Goal: Transaction & Acquisition: Purchase product/service

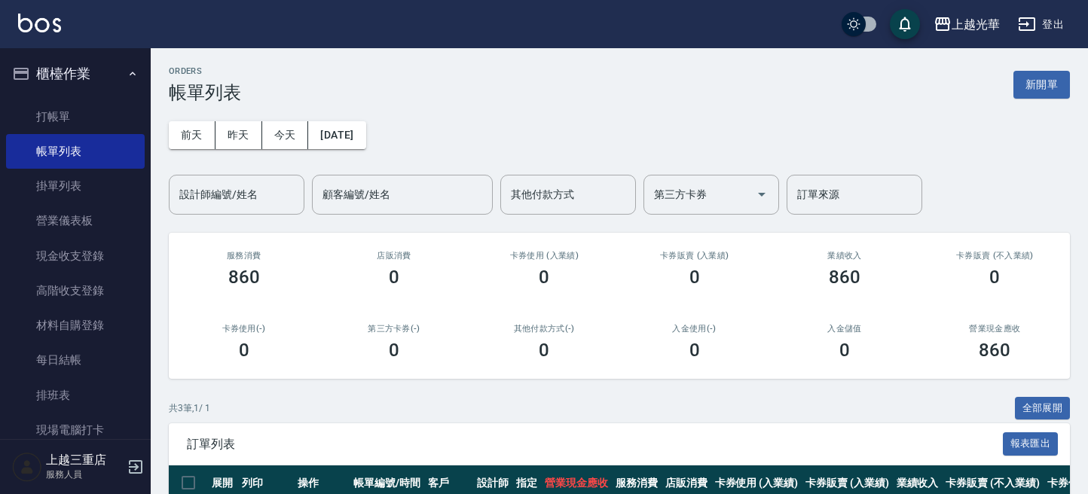
scroll to position [182, 0]
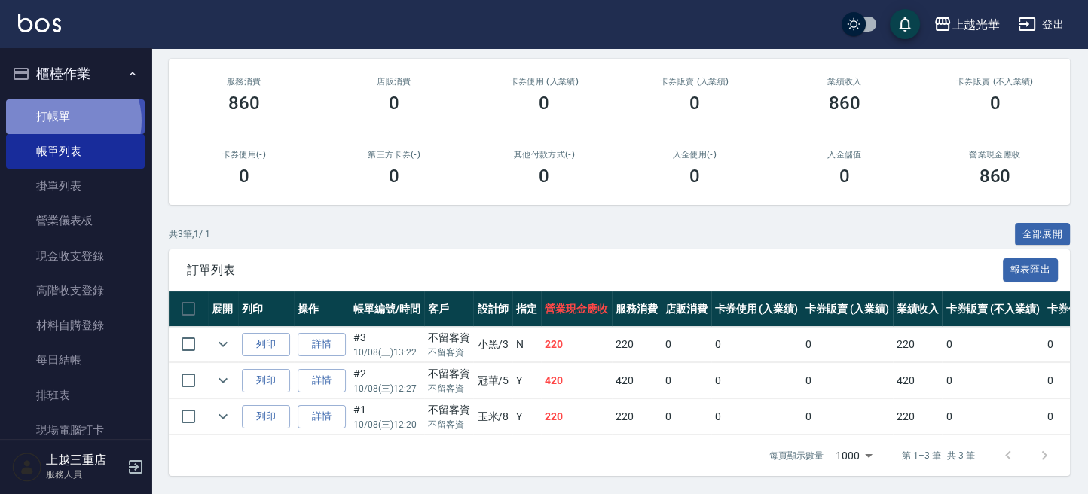
click at [67, 121] on link "打帳單" at bounding box center [75, 116] width 139 height 35
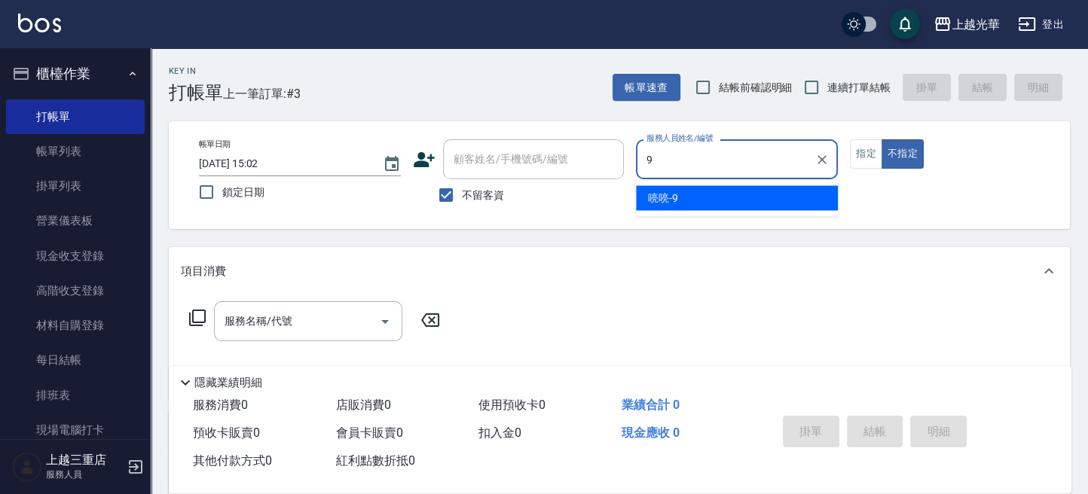
type input "喨喨-9"
type button "false"
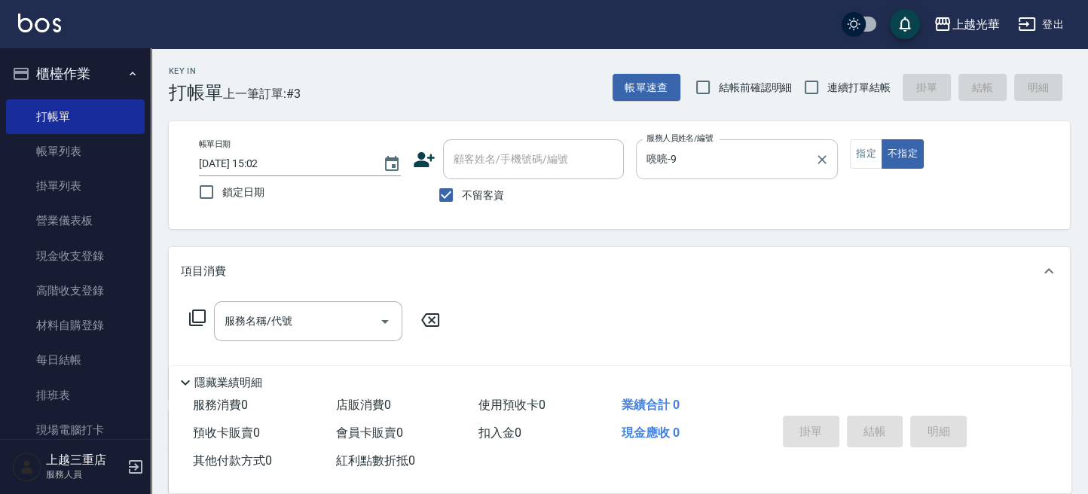
drag, startPoint x: 864, startPoint y: 151, endPoint x: 835, endPoint y: 172, distance: 35.1
click at [863, 151] on button "指定" at bounding box center [866, 153] width 32 height 29
click at [802, 81] on input "連續打單結帳" at bounding box center [811, 88] width 32 height 32
checkbox input "true"
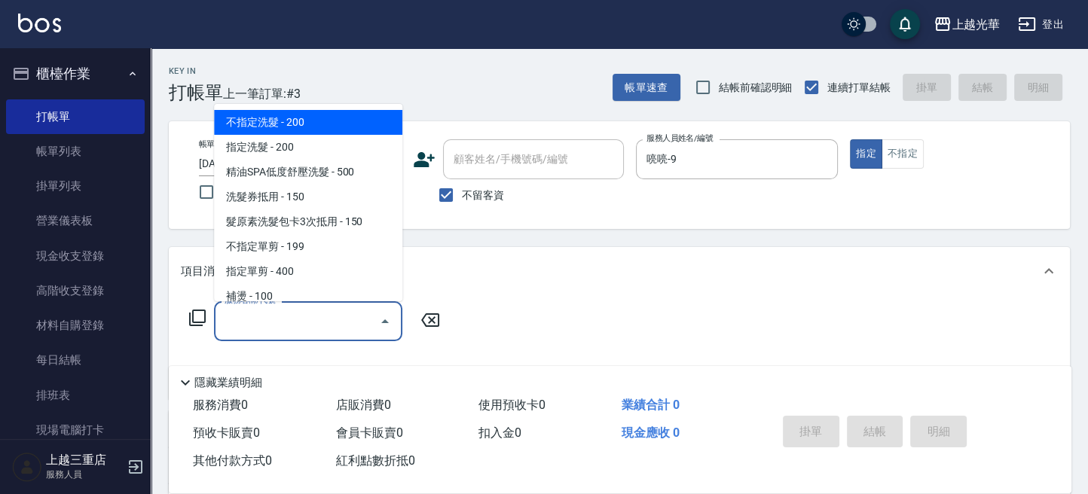
drag, startPoint x: 298, startPoint y: 316, endPoint x: 319, endPoint y: 270, distance: 51.2
click at [282, 312] on input "服務名稱/代號" at bounding box center [297, 321] width 152 height 26
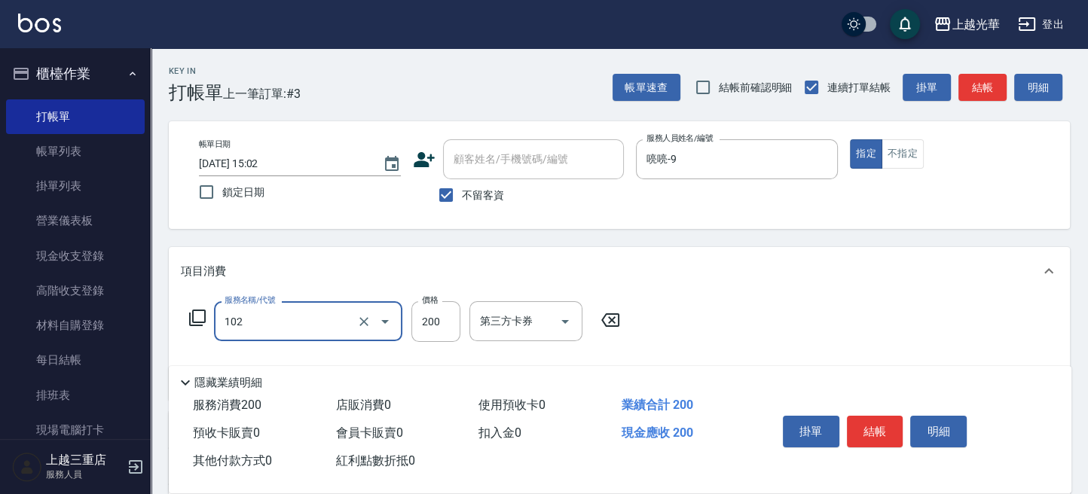
type input "指定洗髮(102)"
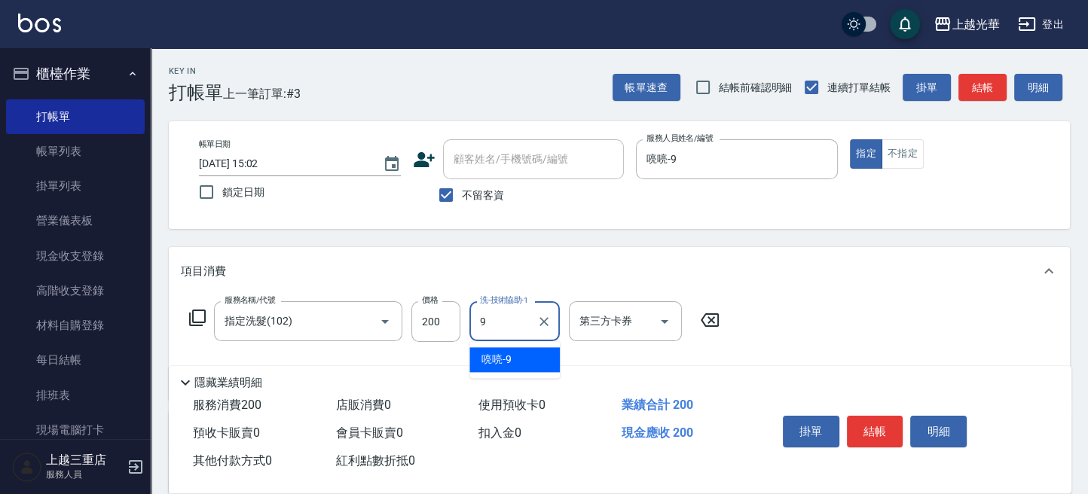
type input "喨喨-9"
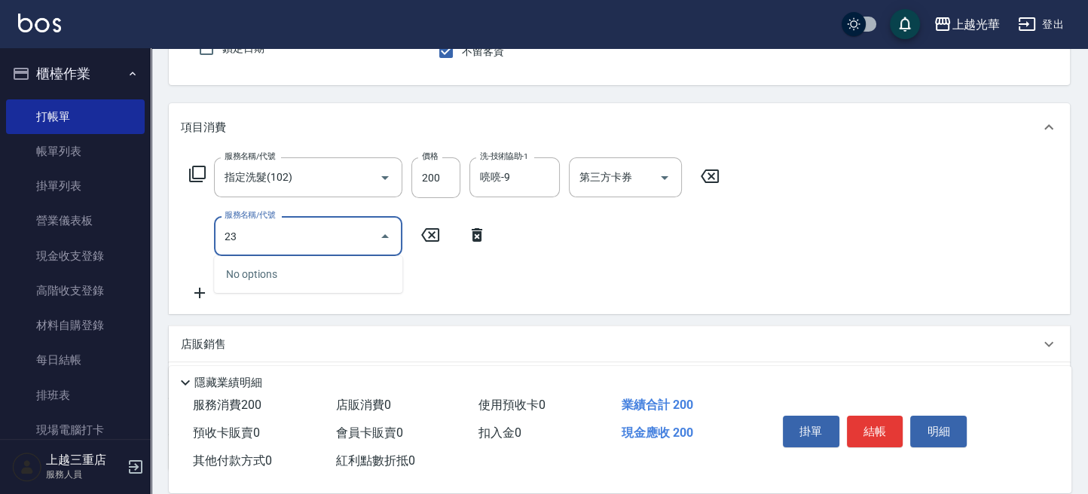
scroll to position [200, 0]
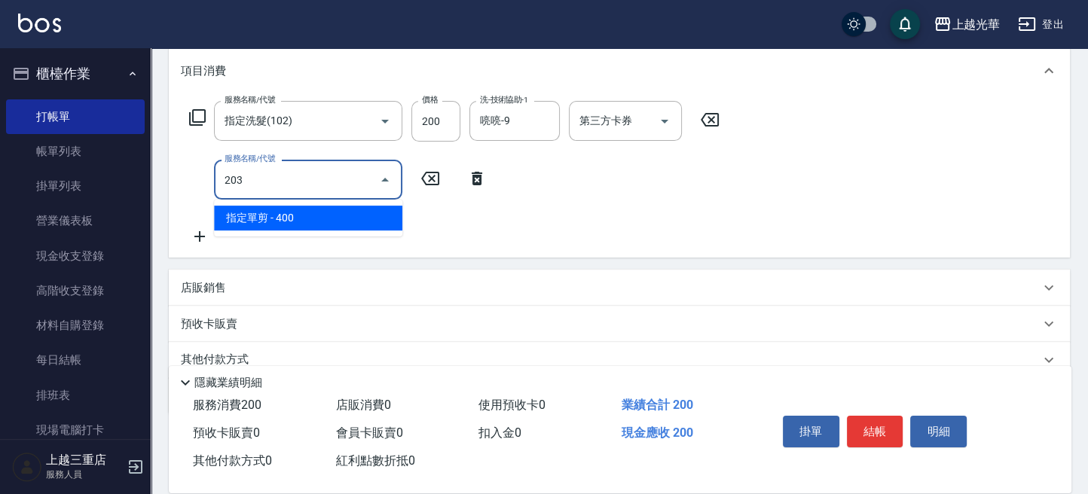
type input "指定單剪(203)"
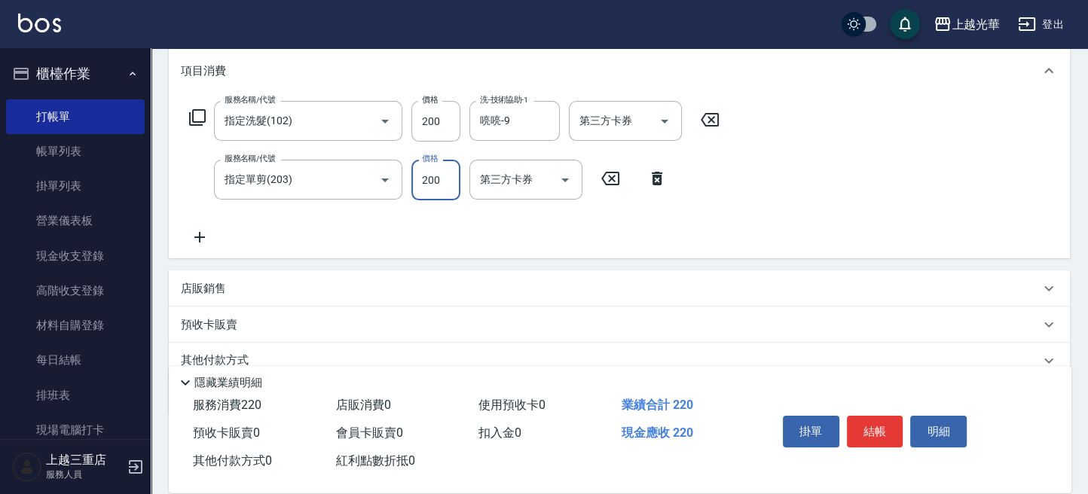
type input "200"
click at [869, 423] on button "結帳" at bounding box center [875, 432] width 56 height 32
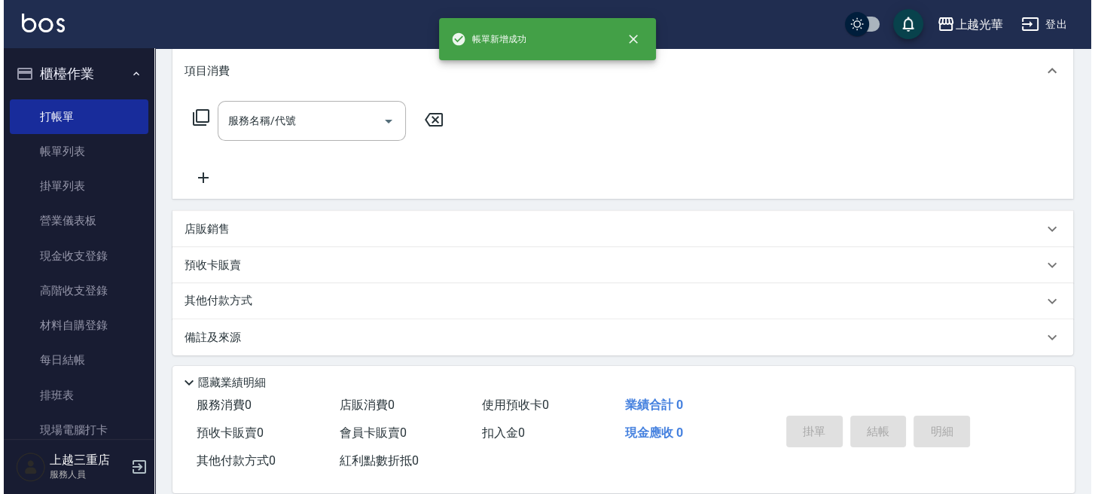
scroll to position [0, 0]
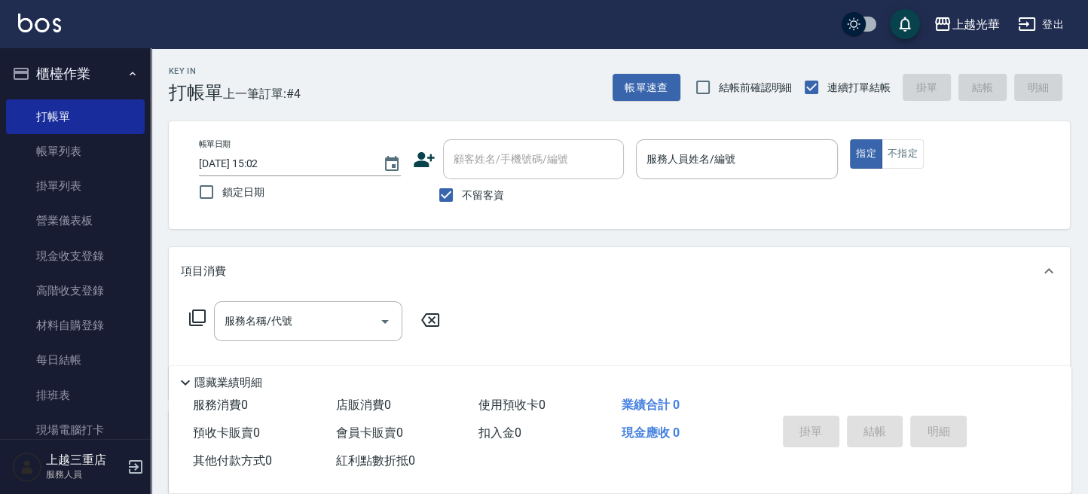
click at [425, 154] on icon at bounding box center [424, 159] width 23 height 23
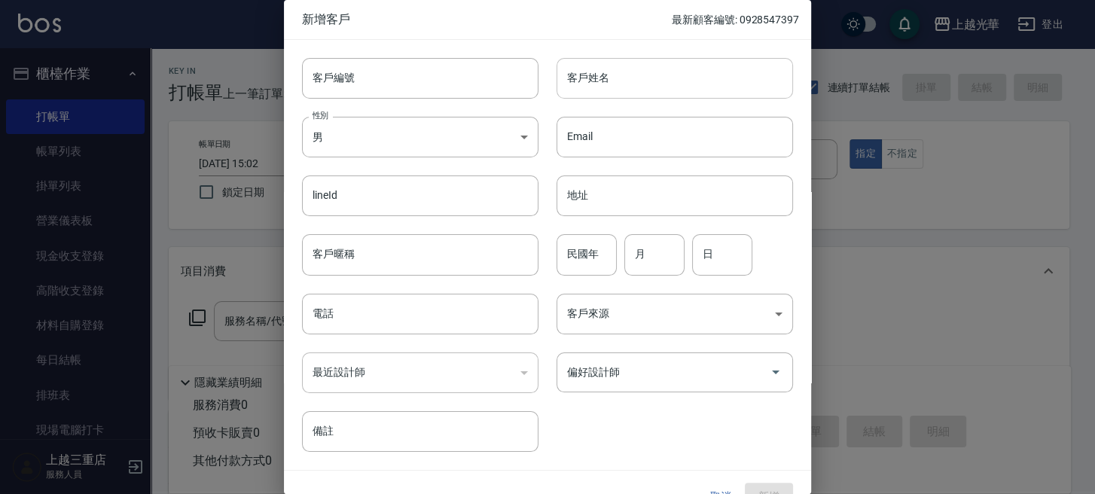
drag, startPoint x: 600, startPoint y: 84, endPoint x: 791, endPoint y: 157, distance: 204.8
click at [600, 85] on input "客戶姓名" at bounding box center [675, 78] width 237 height 41
type input "[PERSON_NAME]"
click at [392, 148] on body "上越光華 登出 櫃檯作業 打帳單 帳單列表 掛單列表 營業儀表板 現金收支登錄 高階收支登錄 材料自購登錄 每日結帳 排班表 現場電腦打卡 預約管理 預約管理…" at bounding box center [547, 349] width 1095 height 698
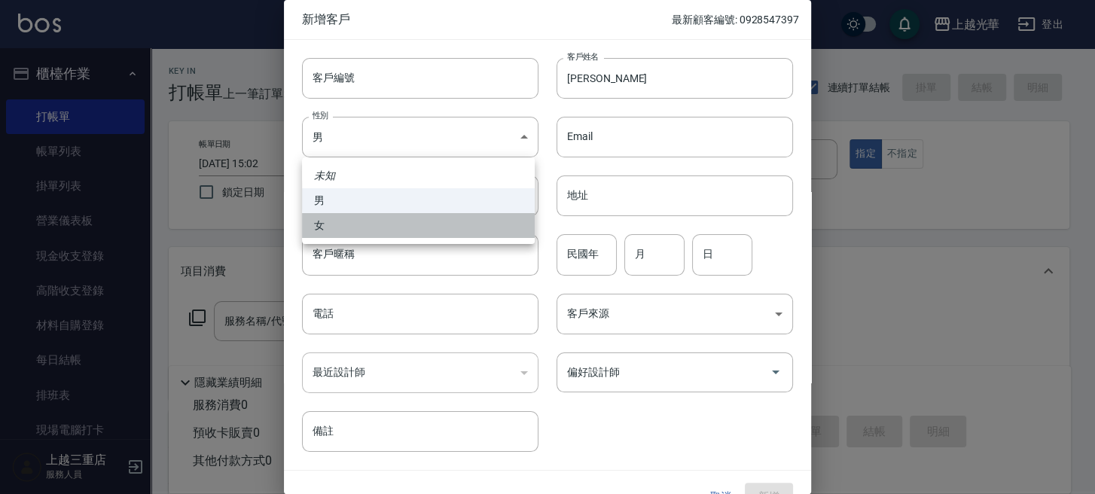
click at [383, 223] on li "女" at bounding box center [418, 225] width 233 height 25
type input "[DEMOGRAPHIC_DATA]"
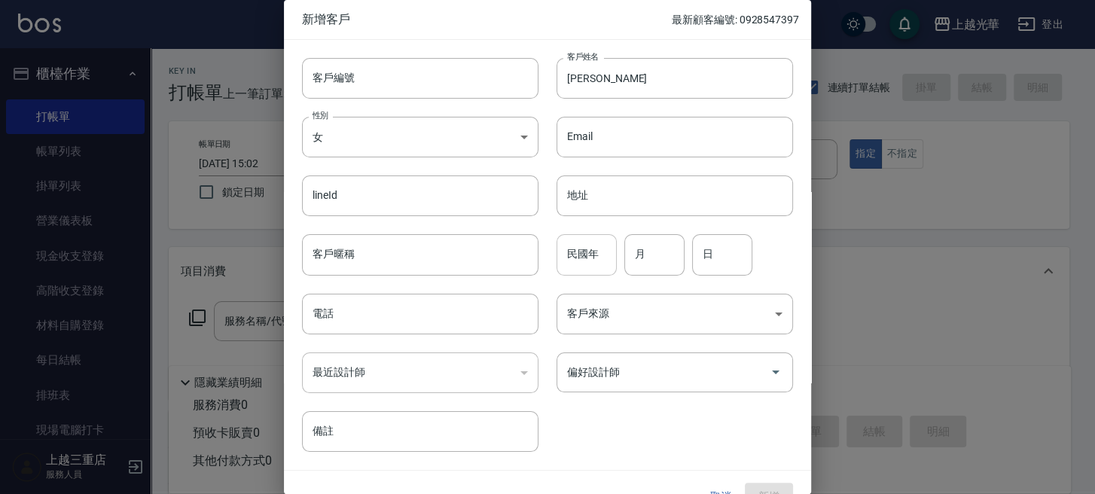
drag, startPoint x: 571, startPoint y: 254, endPoint x: 558, endPoint y: 254, distance: 12.8
click at [558, 254] on input "民國年" at bounding box center [587, 254] width 60 height 41
type input "03"
type input "0"
type input "18"
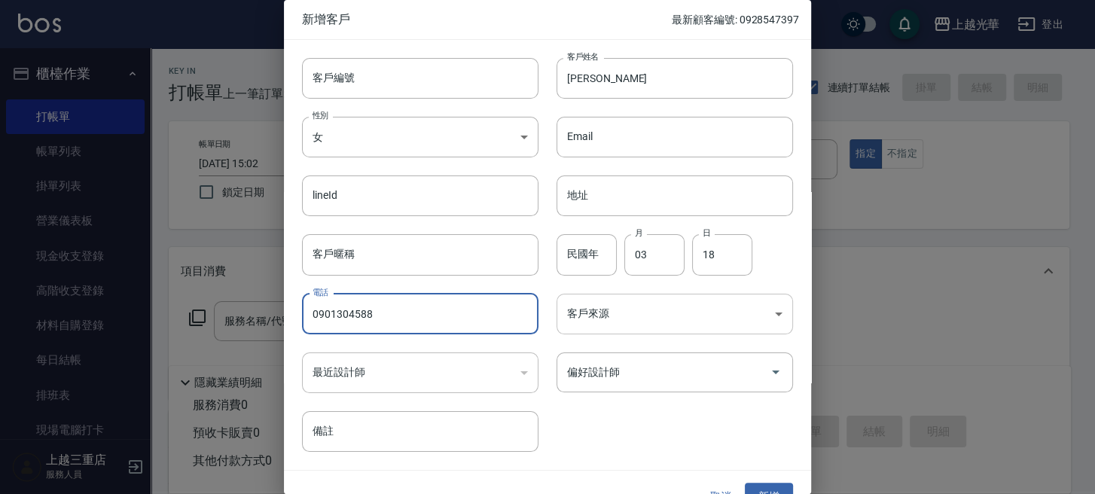
type input "0901304588"
click at [640, 303] on body "上越光華 登出 櫃檯作業 打帳單 帳單列表 掛單列表 營業儀表板 現金收支登錄 高階收支登錄 材料自購登錄 每日結帳 排班表 現場電腦打卡 預約管理 預約管理…" at bounding box center [547, 349] width 1095 height 698
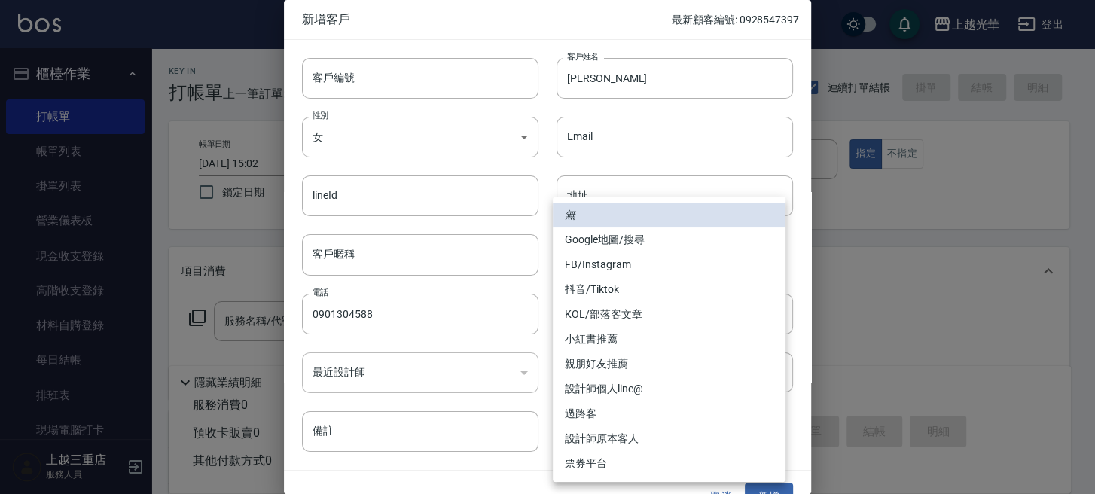
drag, startPoint x: 640, startPoint y: 252, endPoint x: 637, endPoint y: 259, distance: 8.4
click at [640, 252] on li "FB/Instagram" at bounding box center [669, 264] width 233 height 25
type input "FB/Instagram"
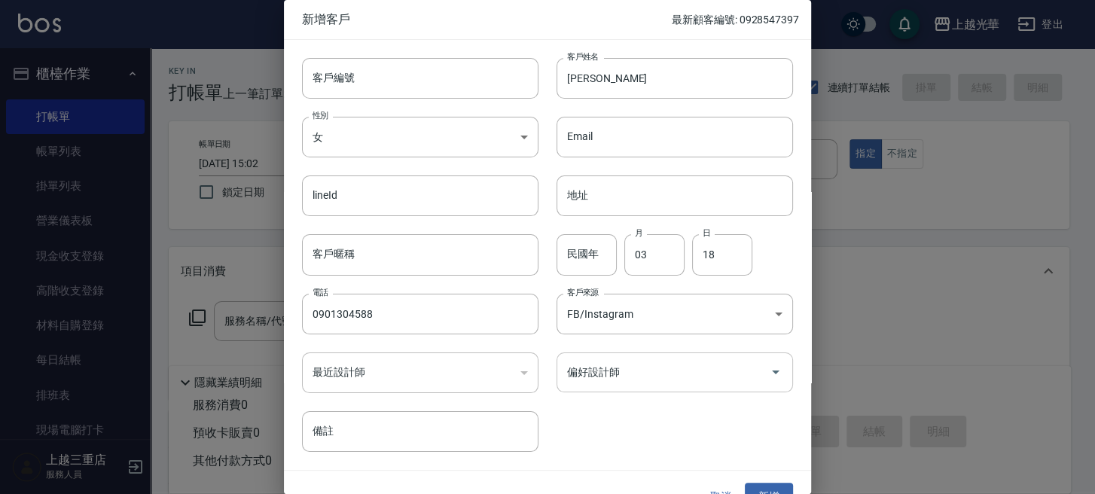
click at [637, 369] on input "偏好設計師" at bounding box center [663, 372] width 200 height 26
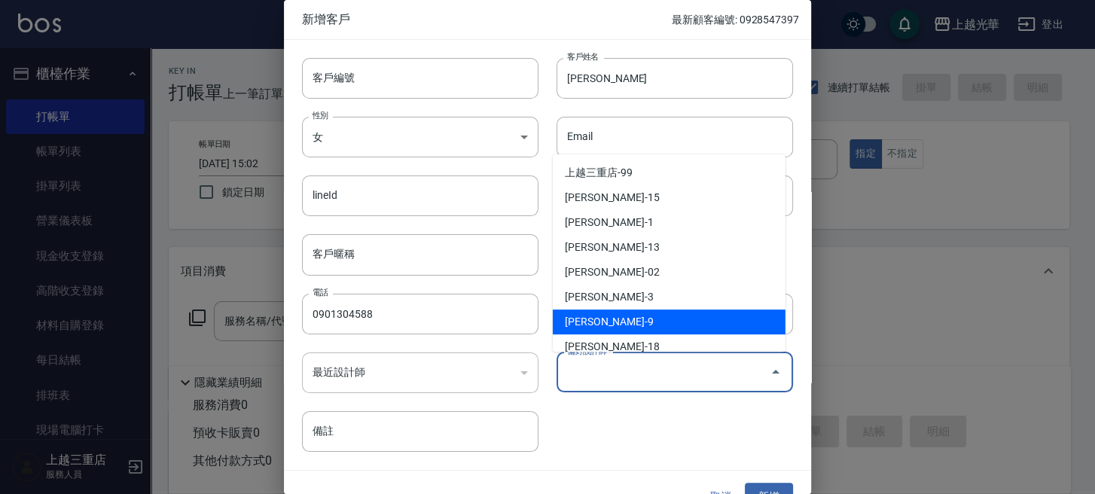
click at [612, 314] on li "[PERSON_NAME]-9" at bounding box center [669, 322] width 233 height 25
type input "施喨齡"
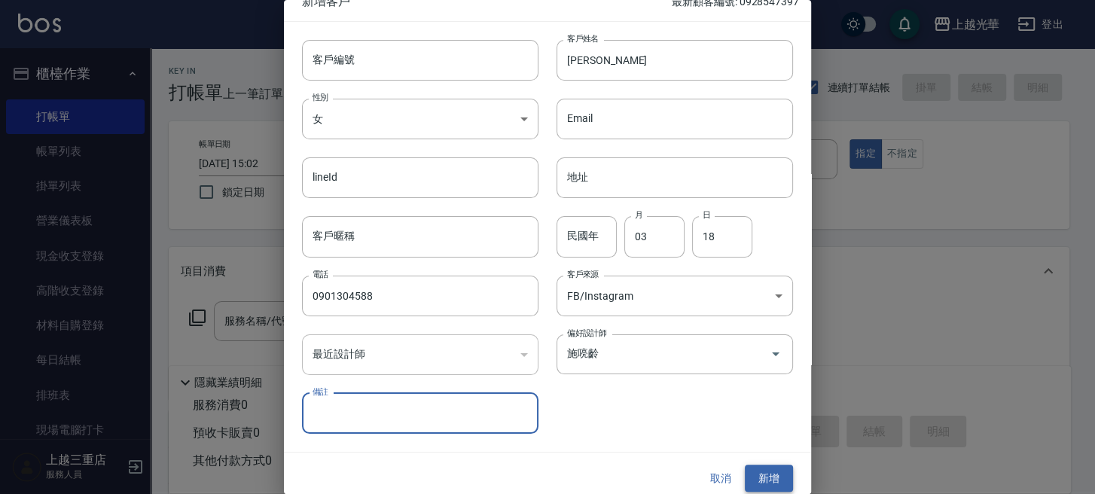
scroll to position [27, 0]
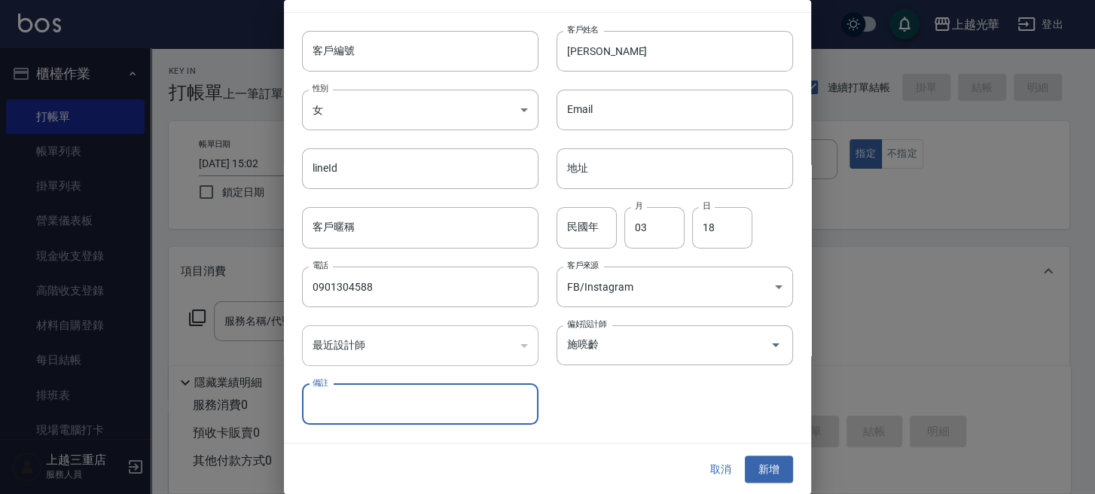
click at [754, 453] on div "取消 新增" at bounding box center [547, 470] width 527 height 52
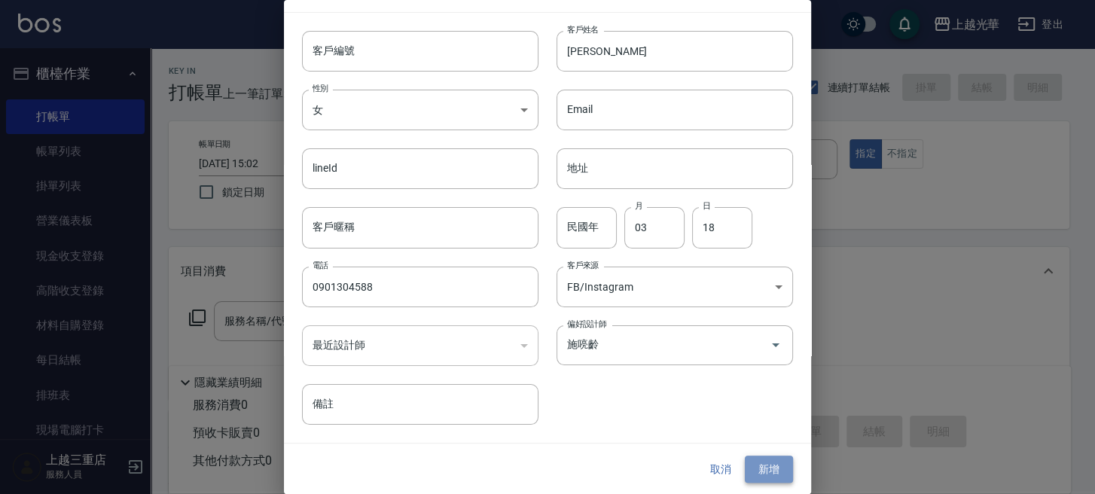
click at [761, 467] on button "新增" at bounding box center [769, 470] width 48 height 28
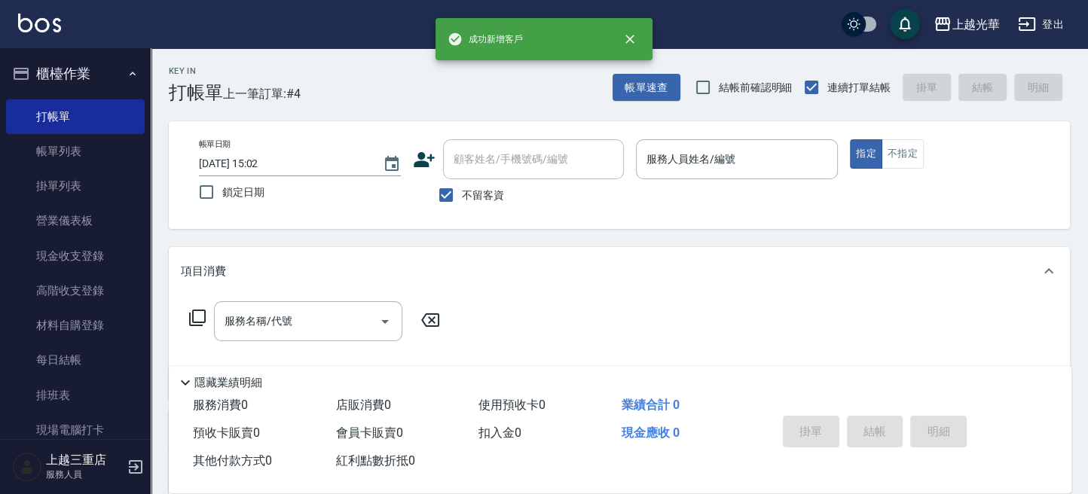
click at [424, 160] on icon at bounding box center [424, 159] width 23 height 23
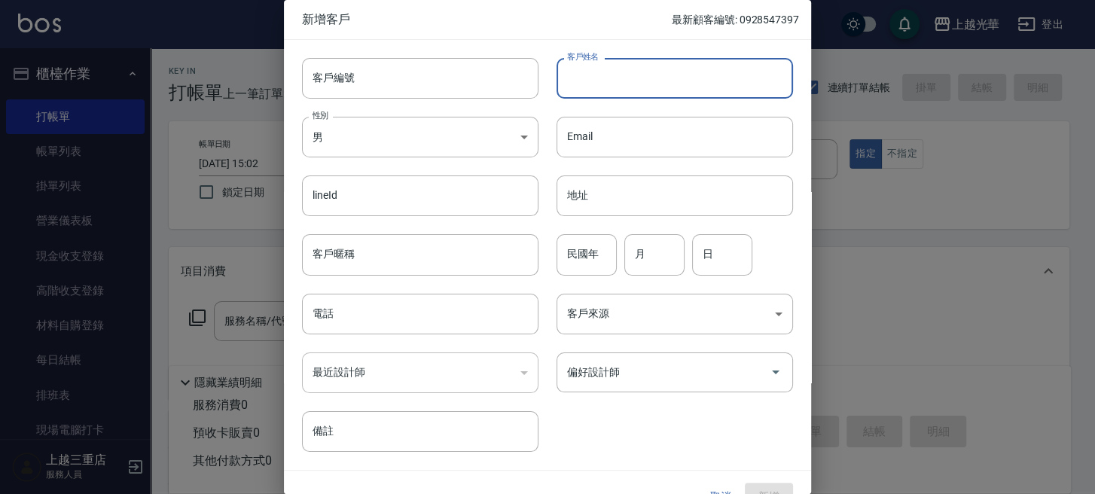
click at [576, 86] on input "客戶姓名" at bounding box center [675, 78] width 237 height 41
type input "[PERSON_NAME]"
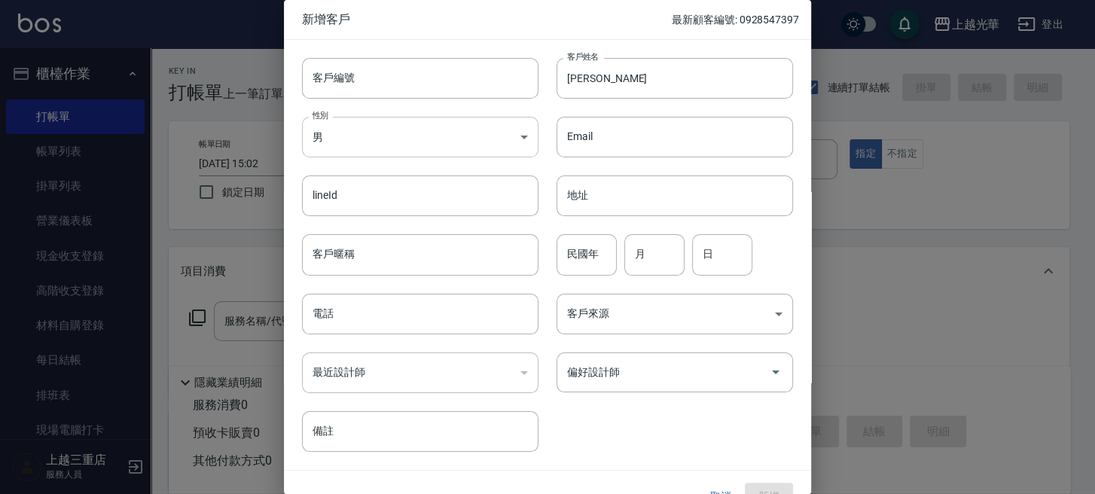
drag, startPoint x: 436, startPoint y: 164, endPoint x: 432, endPoint y: 148, distance: 17.2
click at [433, 153] on div "客戶編號 客戶編號 客戶姓名 [PERSON_NAME]姓名 性別 男 [DEMOGRAPHIC_DATA] 性別 Email Email lineId li…" at bounding box center [538, 246] width 509 height 412
click at [431, 148] on body "上越光華 登出 櫃檯作業 打帳單 帳單列表 掛單列表 營業儀表板 現金收支登錄 高階收支登錄 材料自購登錄 每日結帳 排班表 現場電腦打卡 預約管理 預約管理…" at bounding box center [547, 349] width 1095 height 698
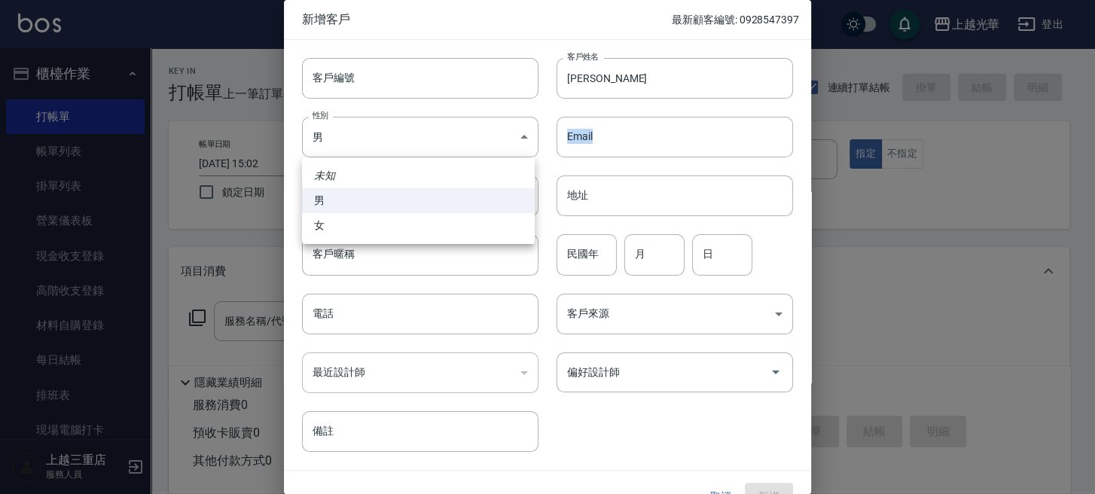
click at [413, 224] on li "女" at bounding box center [418, 225] width 233 height 25
type input "[DEMOGRAPHIC_DATA]"
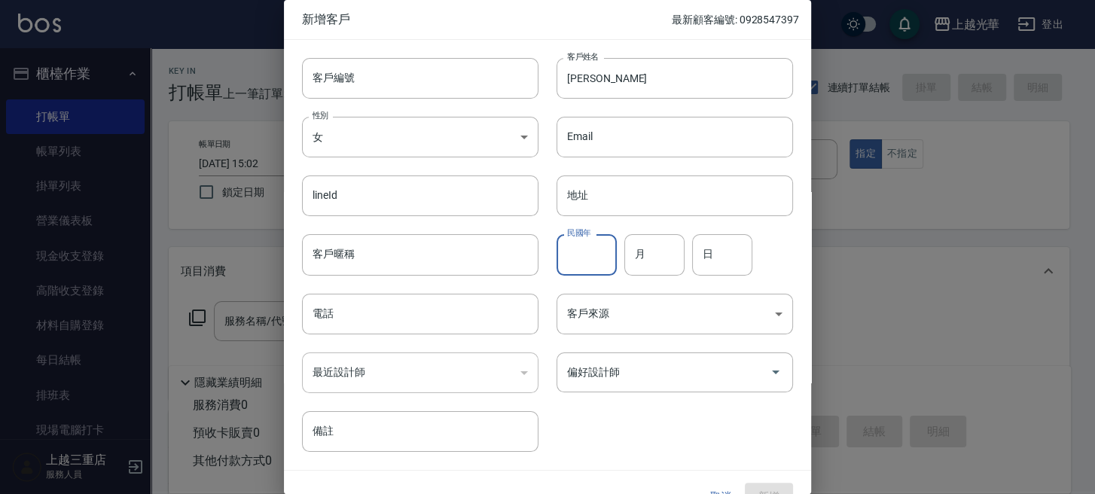
drag, startPoint x: 595, startPoint y: 268, endPoint x: 508, endPoint y: 279, distance: 88.0
click at [580, 276] on div "客戶編號 客戶編號 客戶姓名 [PERSON_NAME]姓名 性別 女 [DEMOGRAPHIC_DATA] 性別 Email Email lineId li…" at bounding box center [538, 246] width 509 height 412
type input "60"
type input "0"
type input "12"
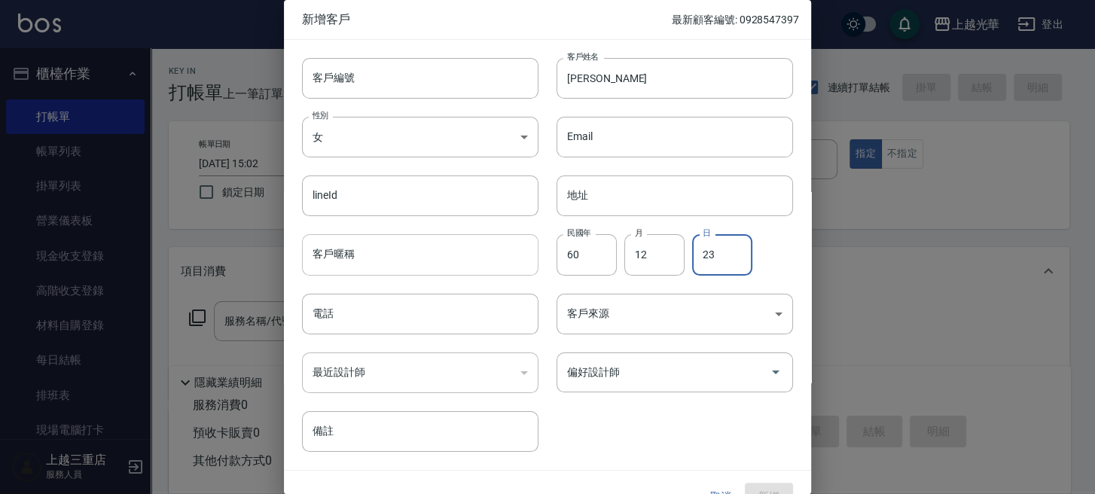
type input "23"
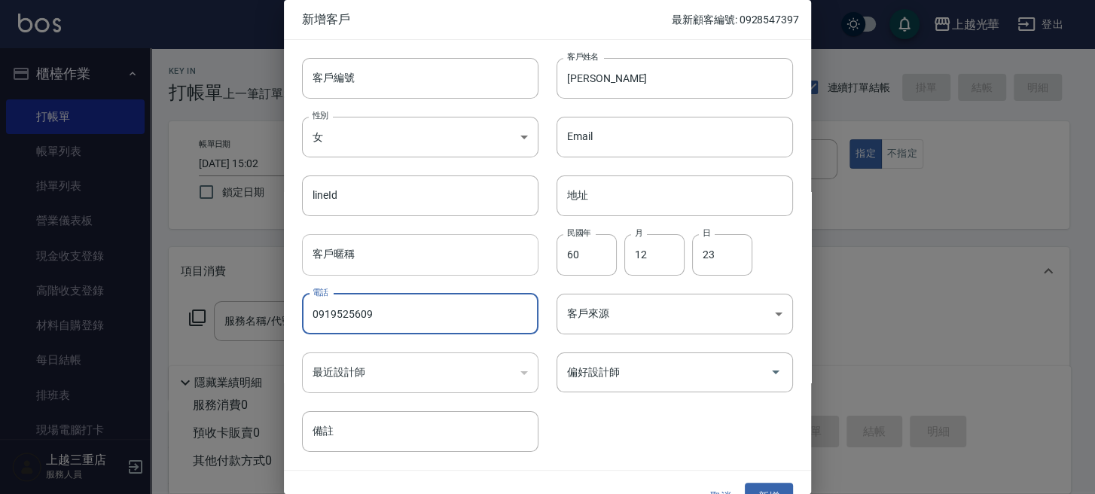
type input "0919525609"
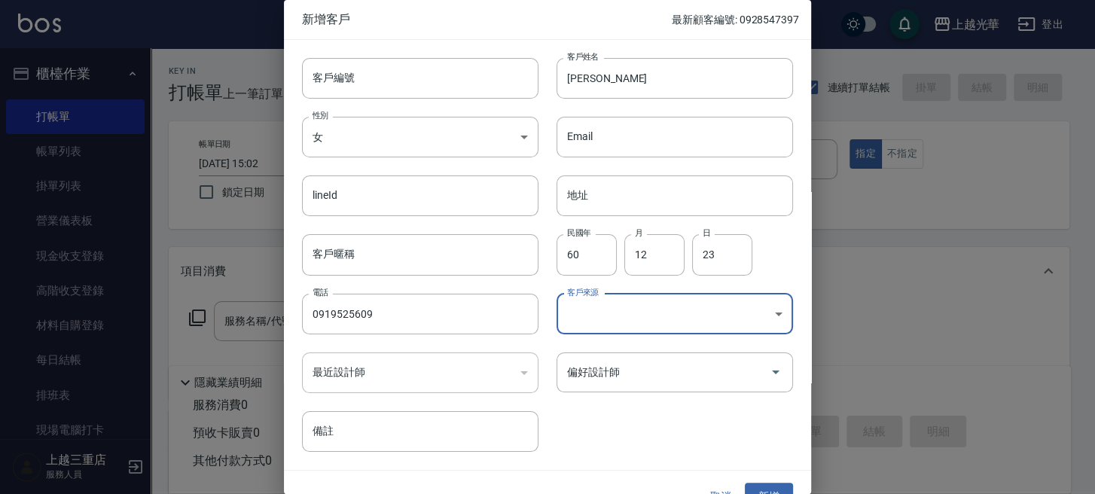
click at [593, 316] on body "上越光華 登出 櫃檯作業 打帳單 帳單列表 掛單列表 營業儀表板 現金收支登錄 高階收支登錄 材料自購登錄 每日結帳 排班表 現場電腦打卡 預約管理 預約管理…" at bounding box center [547, 349] width 1095 height 698
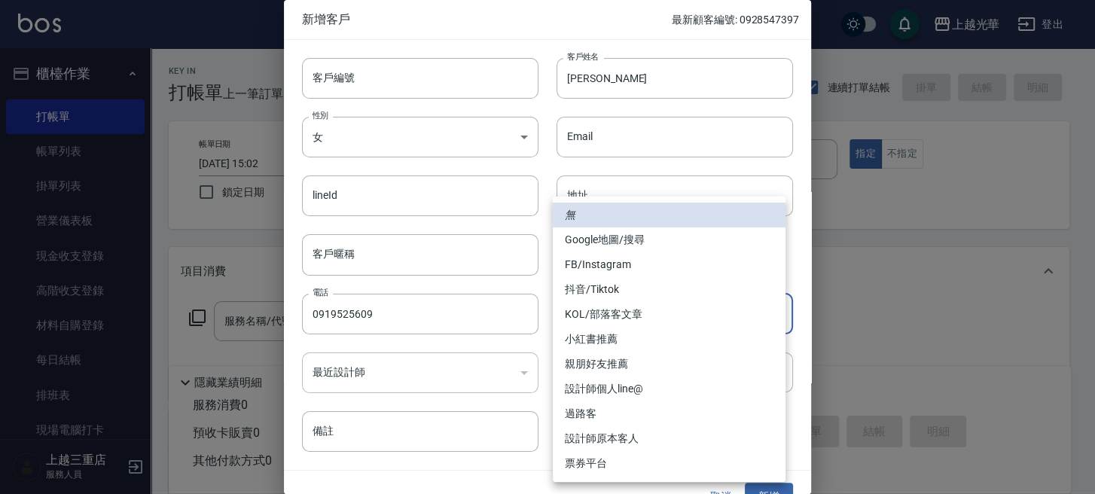
click at [581, 271] on li "FB/Instagram" at bounding box center [669, 264] width 233 height 25
type input "FB/Instagram"
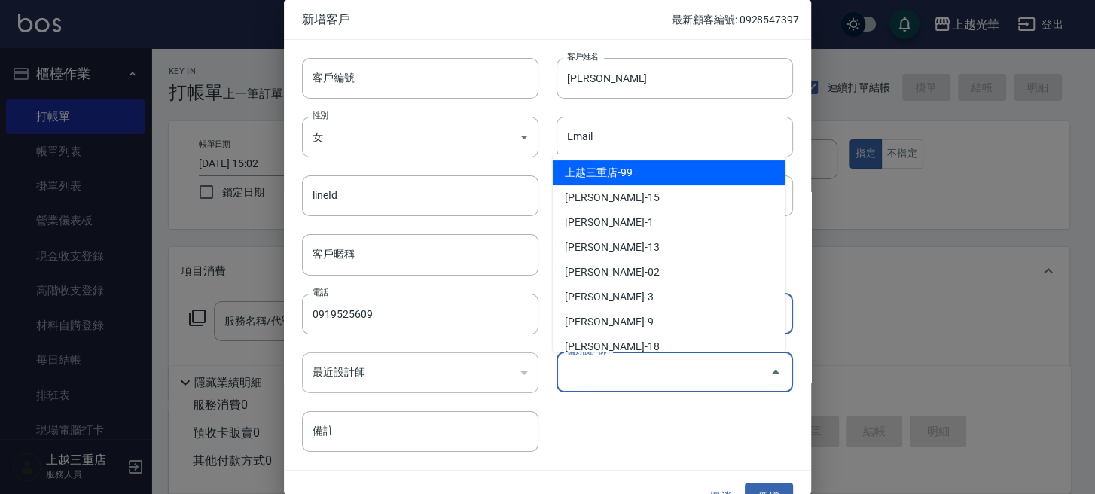
click at [607, 371] on input "偏好設計師" at bounding box center [663, 372] width 200 height 26
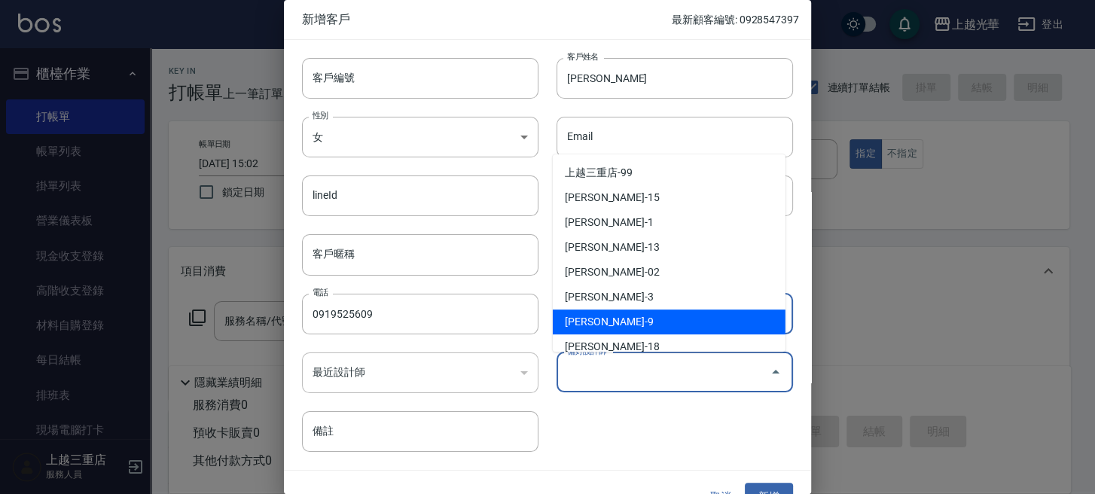
click at [600, 318] on li "[PERSON_NAME]-9" at bounding box center [669, 322] width 233 height 25
type input "施喨齡"
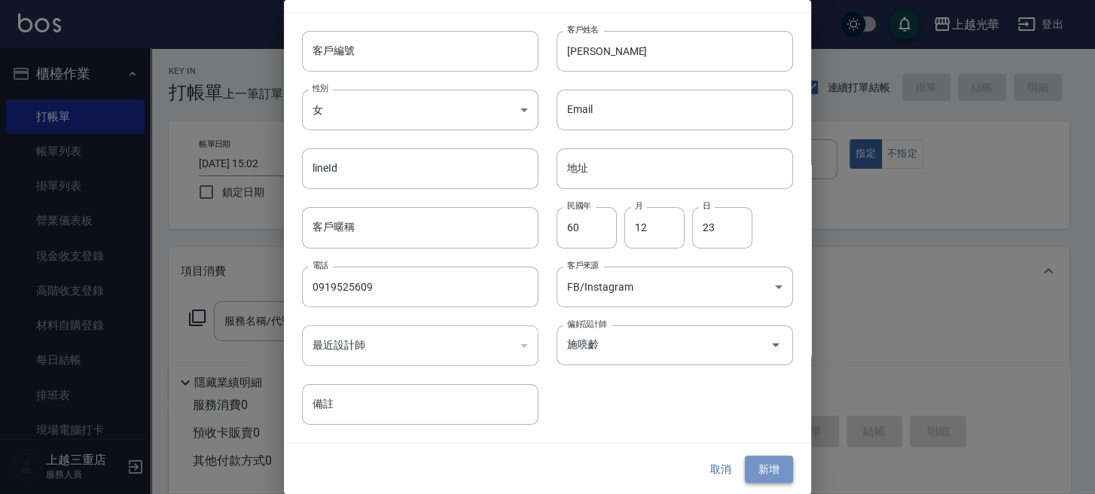
click at [753, 478] on button "新增" at bounding box center [769, 470] width 48 height 28
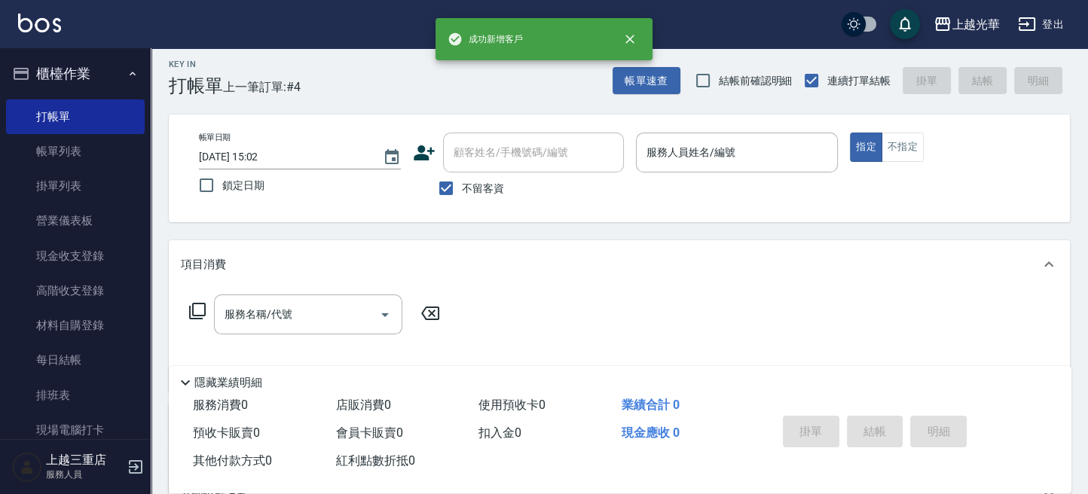
scroll to position [0, 0]
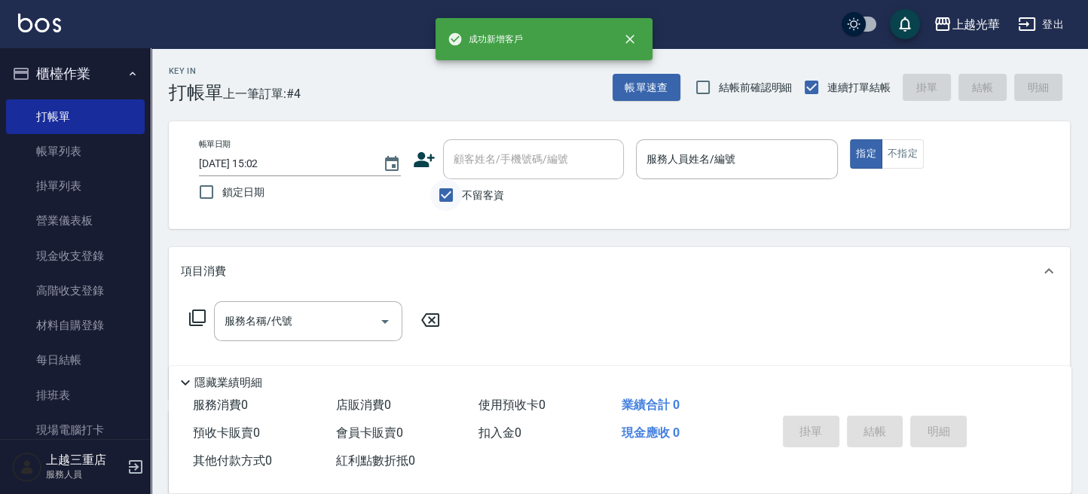
click at [457, 206] on input "不留客資" at bounding box center [446, 195] width 32 height 32
checkbox input "false"
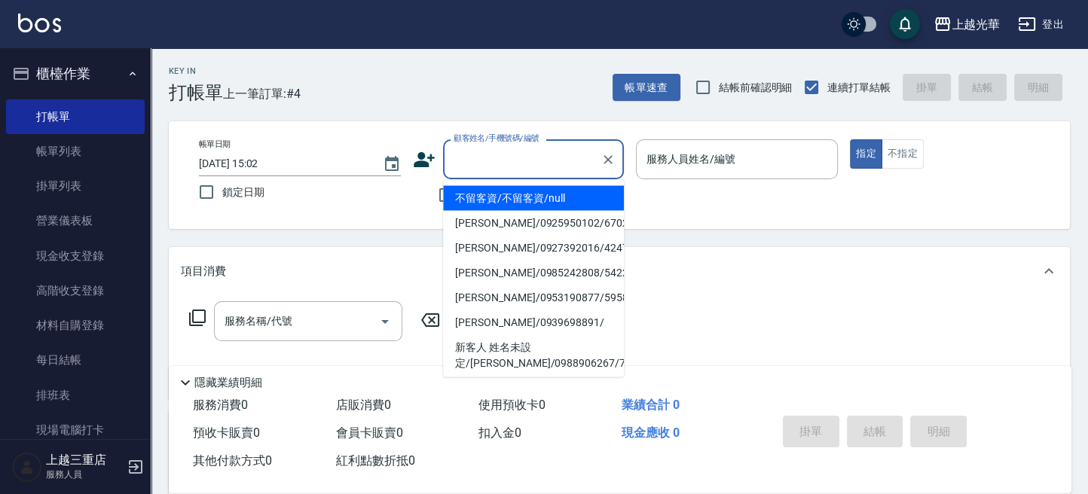
click at [466, 168] on input "顧客姓名/手機號碼/編號" at bounding box center [522, 159] width 145 height 26
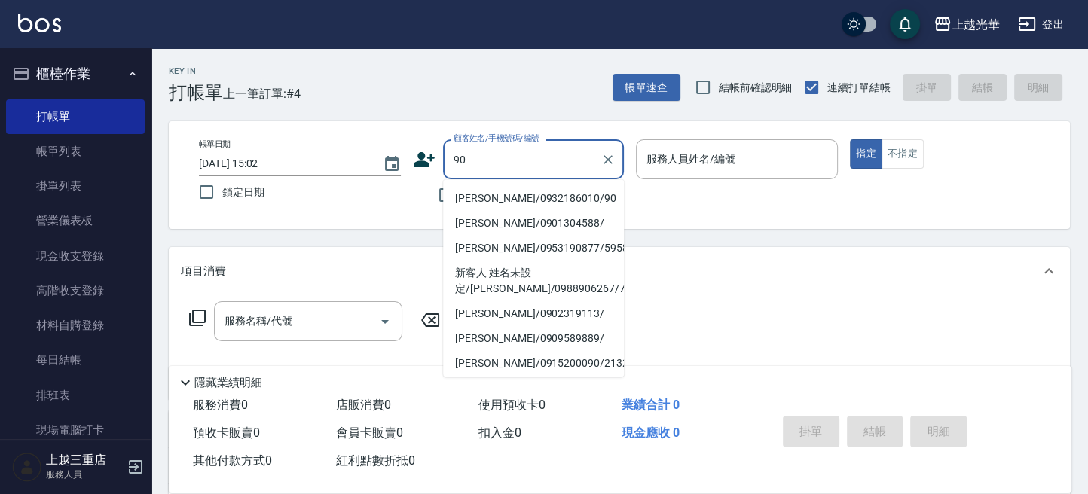
type input "9"
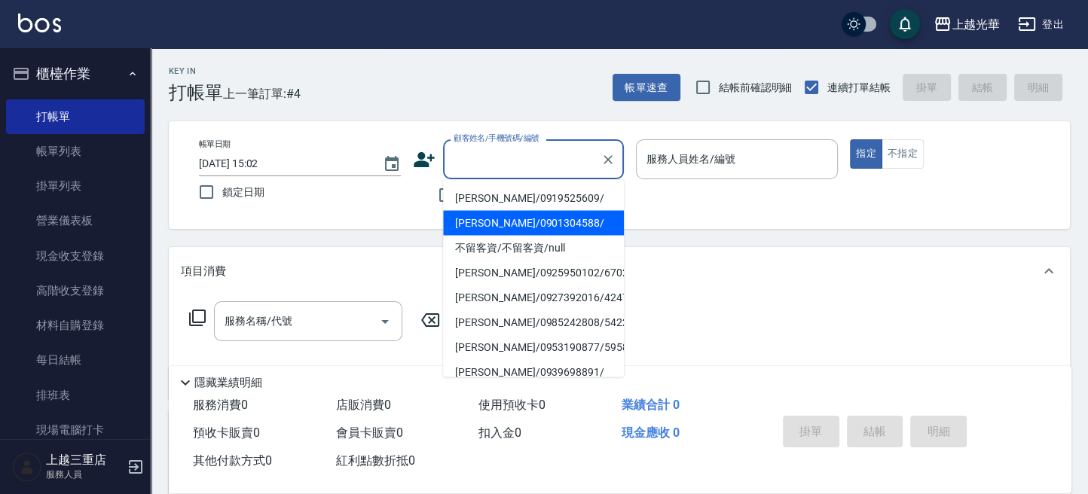
click at [501, 219] on li "[PERSON_NAME]/0901304588/" at bounding box center [533, 222] width 181 height 25
type input "[PERSON_NAME]/0901304588/"
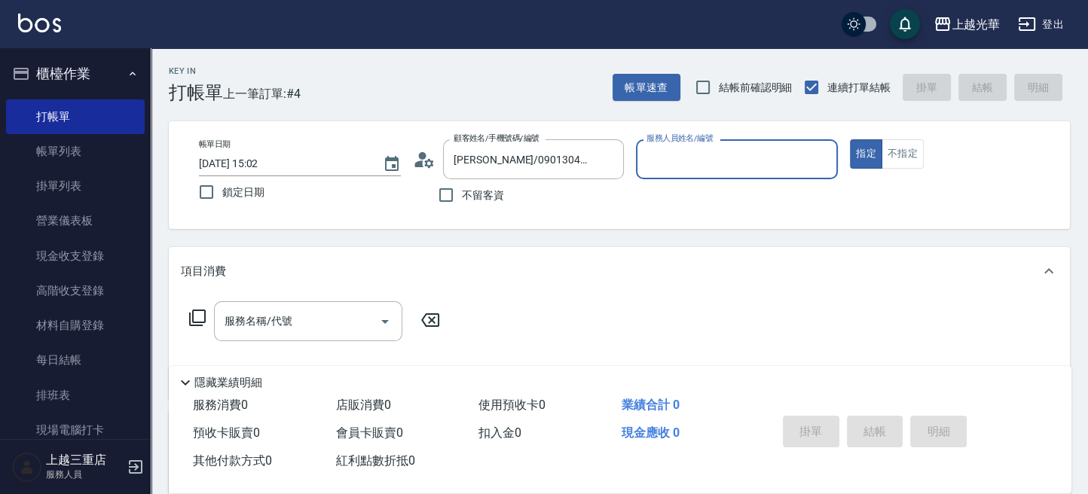
type input "喨喨-9"
click at [329, 311] on input "服務名稱/代號" at bounding box center [297, 321] width 152 height 26
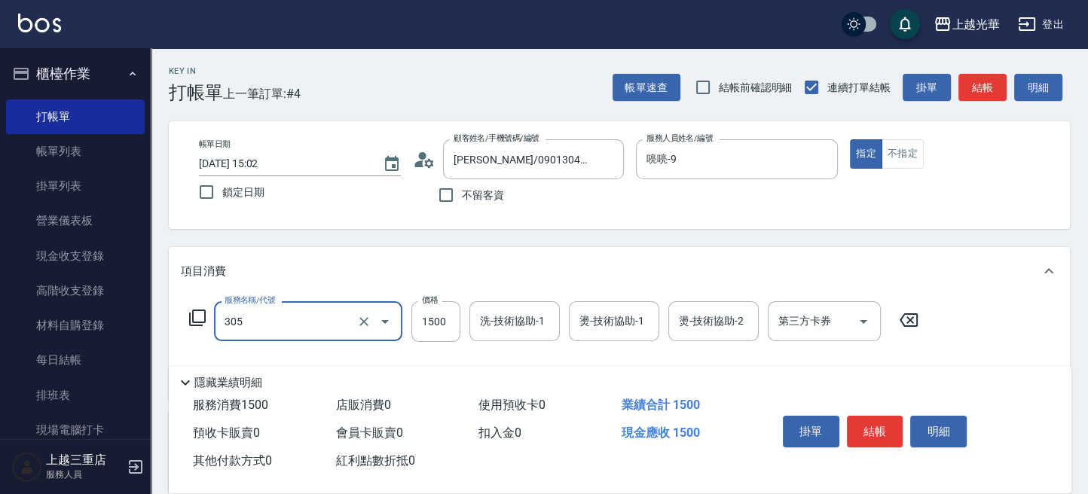
type input "設計燙髮1500(305)"
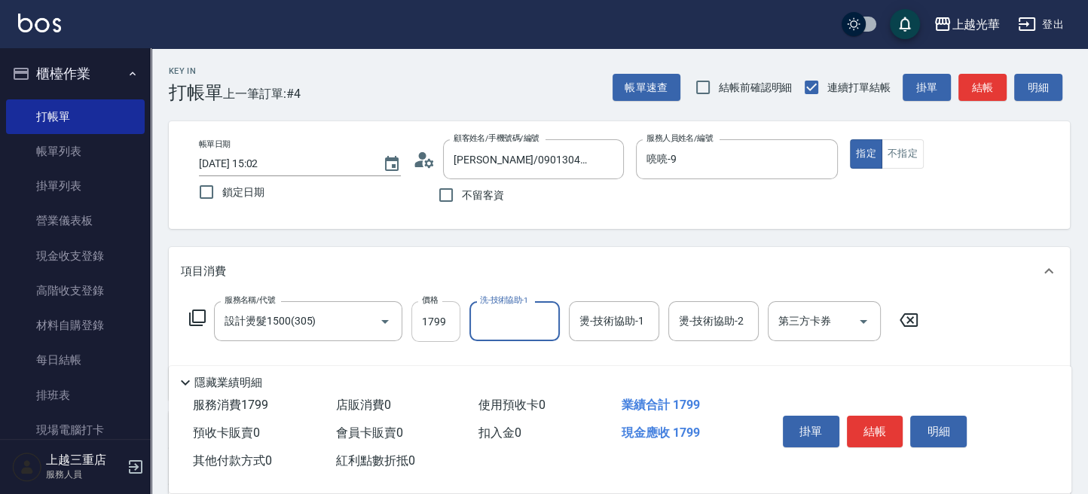
drag, startPoint x: 433, startPoint y: 326, endPoint x: 466, endPoint y: 312, distance: 35.4
click at [434, 326] on input "1799" at bounding box center [435, 321] width 49 height 41
type input "1800"
type input "9"
type input "小胖-20"
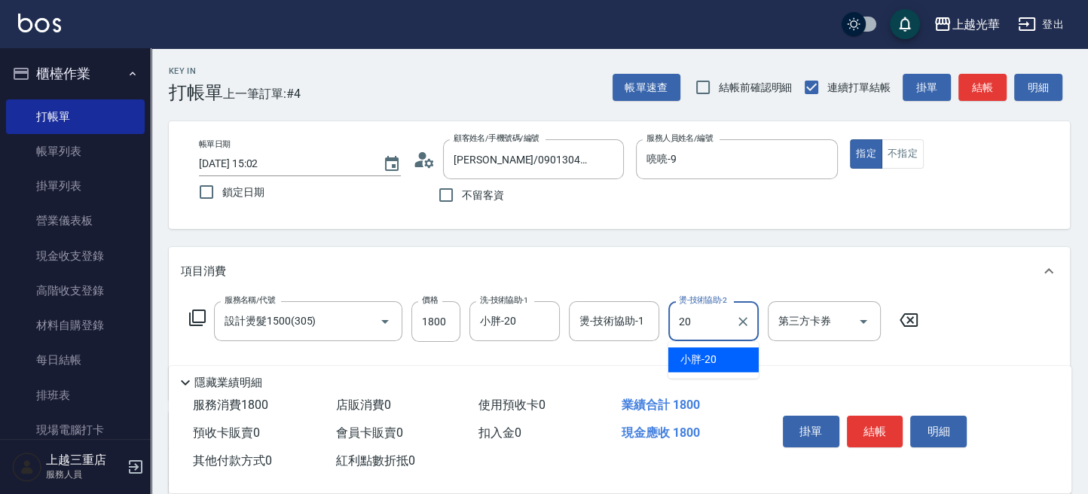
type input "小胖-20"
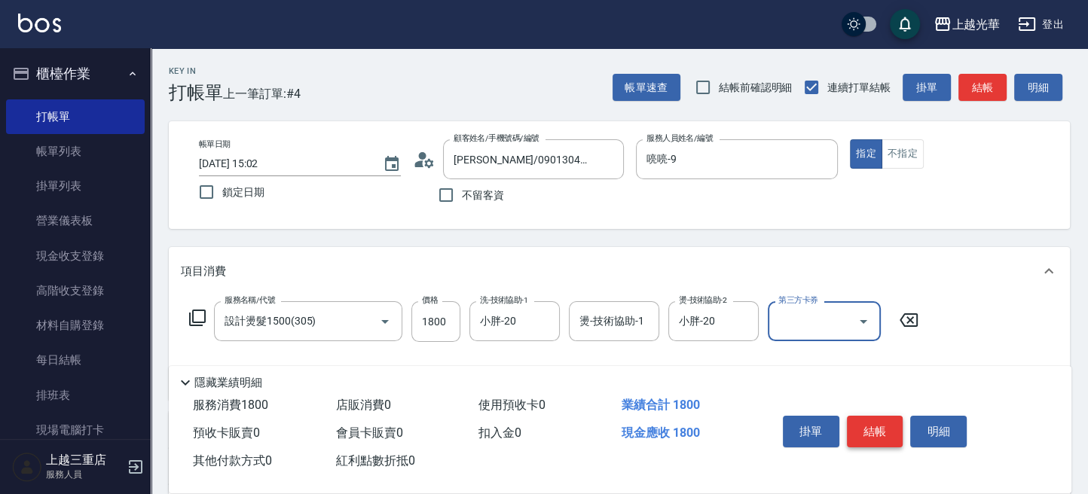
click at [875, 432] on button "結帳" at bounding box center [875, 432] width 56 height 32
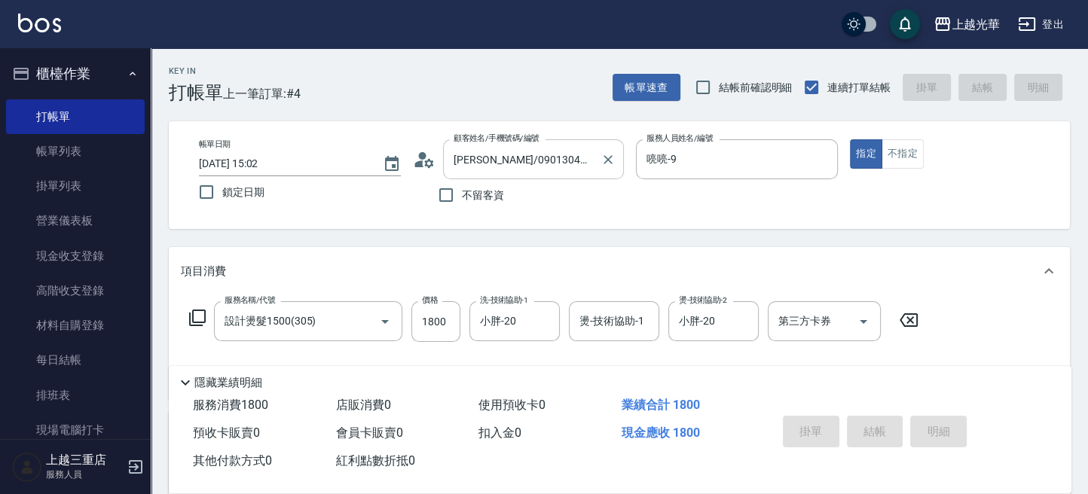
type input "[DATE] 15:40"
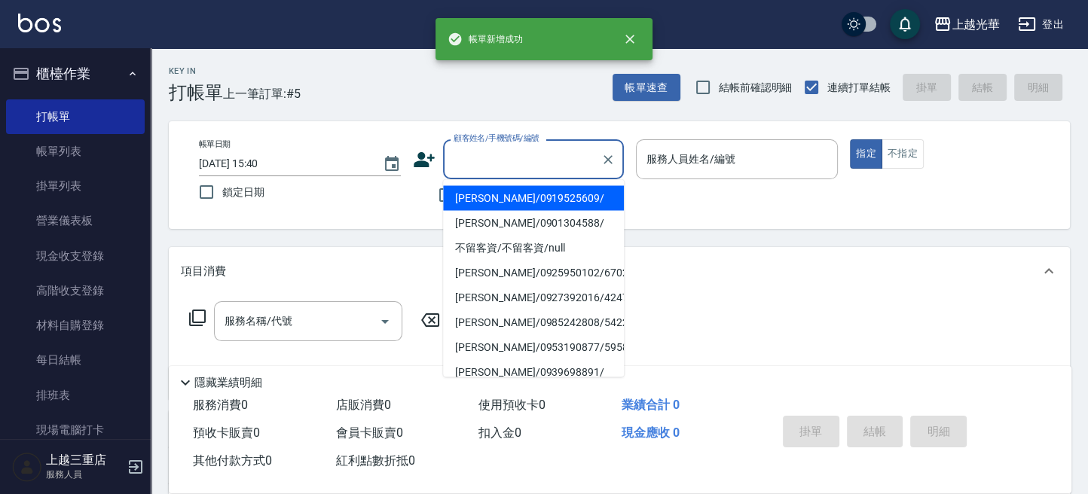
click at [508, 158] on input "顧客姓名/手機號碼/編號" at bounding box center [522, 159] width 145 height 26
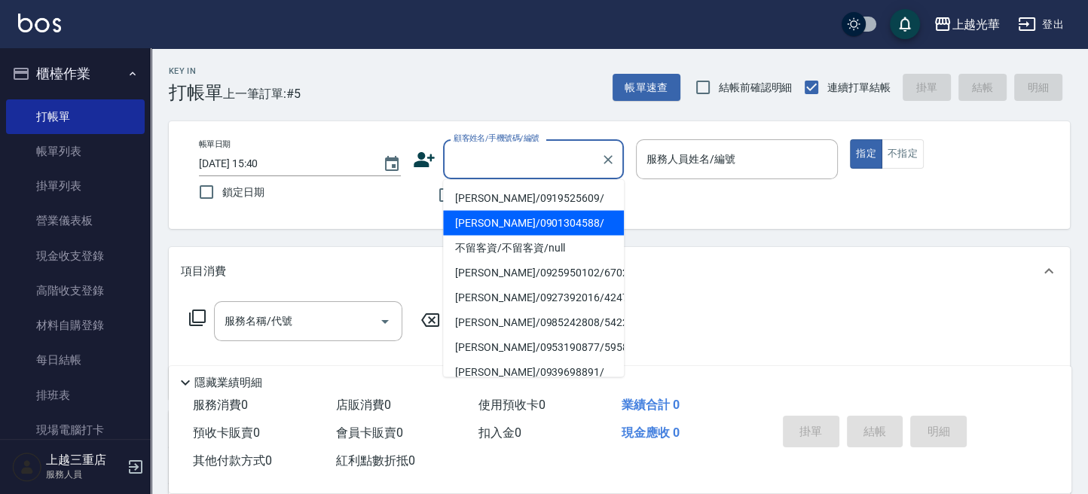
click at [497, 218] on li "[PERSON_NAME]/0901304588/" at bounding box center [533, 222] width 181 height 25
type input "[PERSON_NAME]/0901304588/"
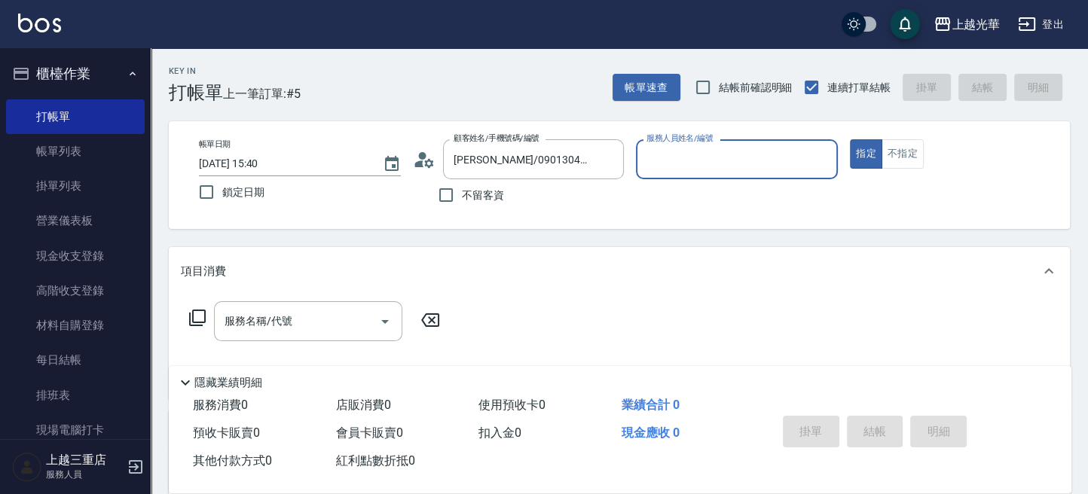
type input "喨喨-9"
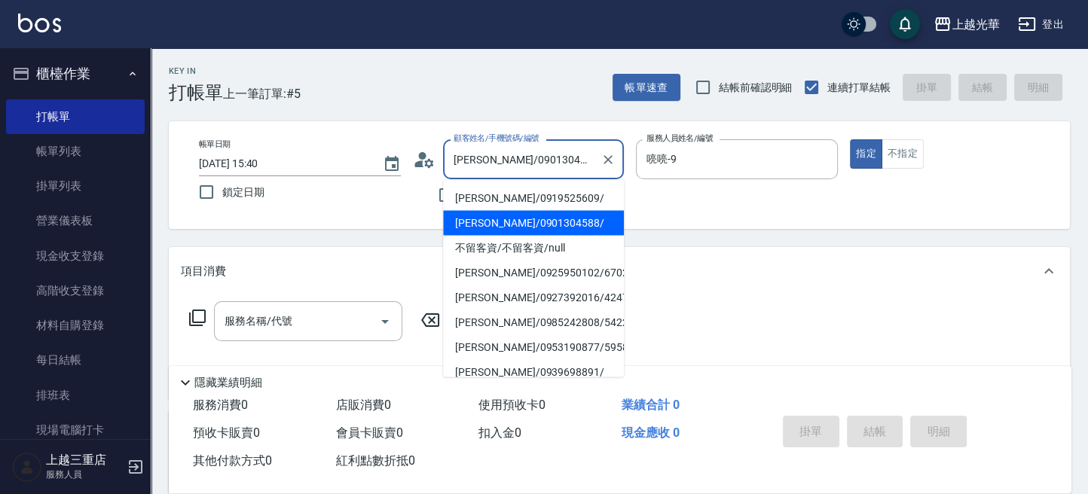
click at [499, 169] on input "[PERSON_NAME]/0901304588/" at bounding box center [522, 159] width 145 height 26
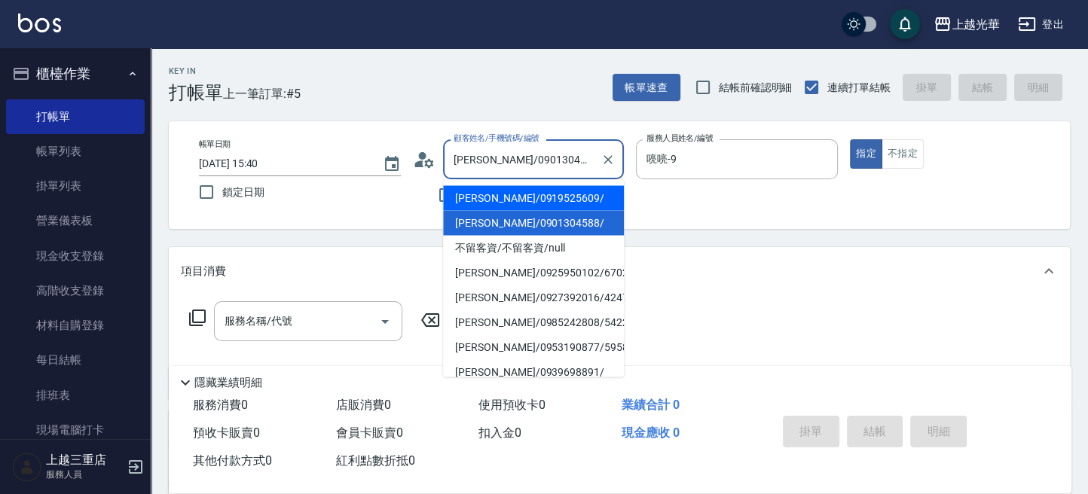
click at [505, 193] on li "[PERSON_NAME]/0919525609/" at bounding box center [533, 197] width 181 height 25
type input "[PERSON_NAME]/0919525609/"
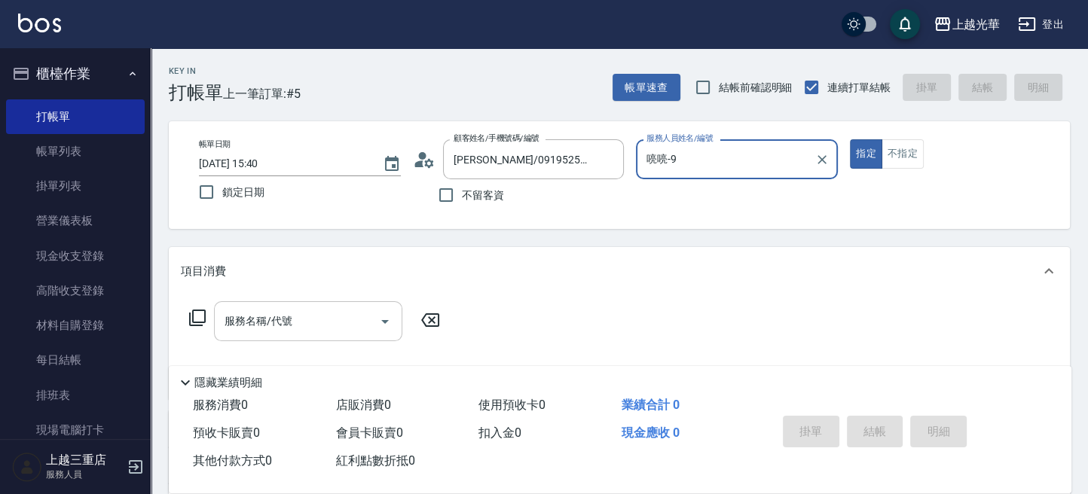
click at [310, 309] on input "服務名稱/代號" at bounding box center [297, 321] width 152 height 26
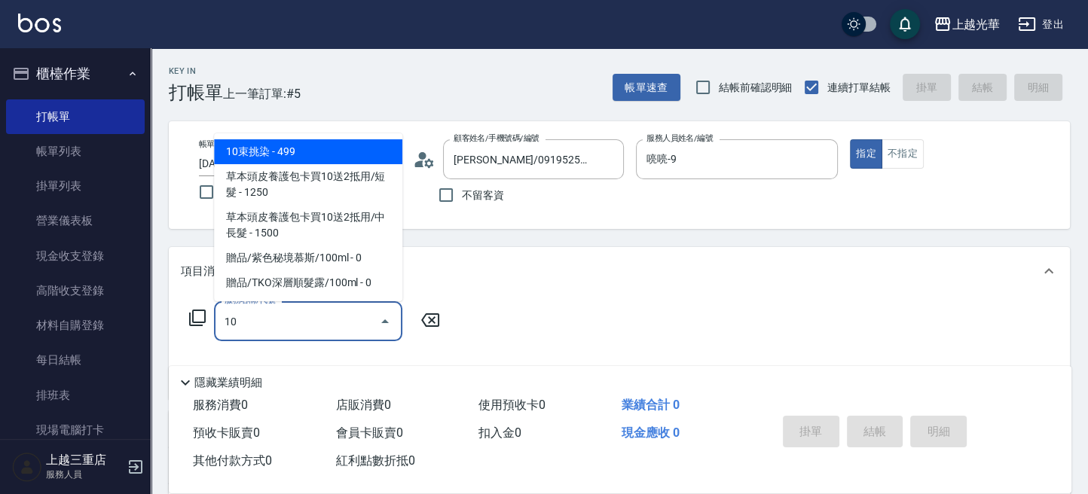
type input "1"
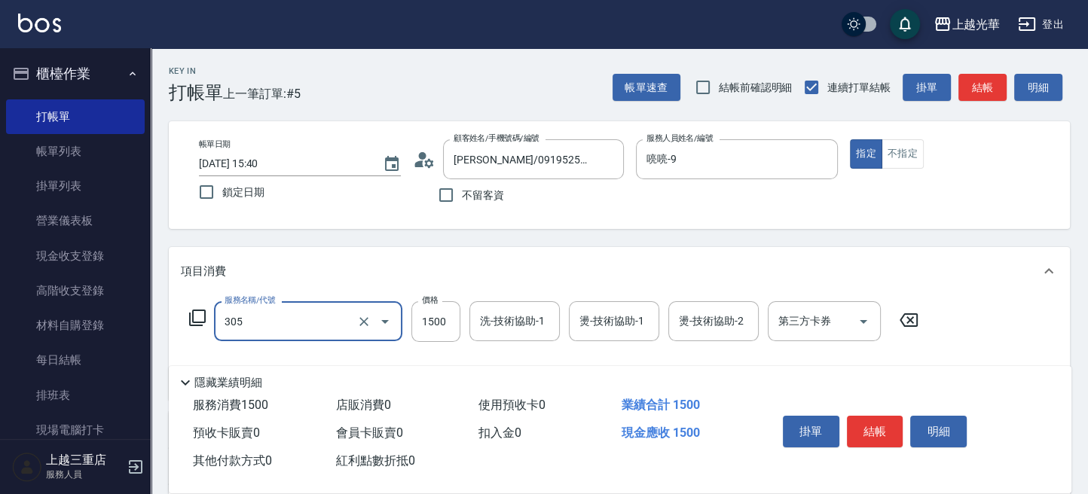
type input "設計燙髮1500(305)"
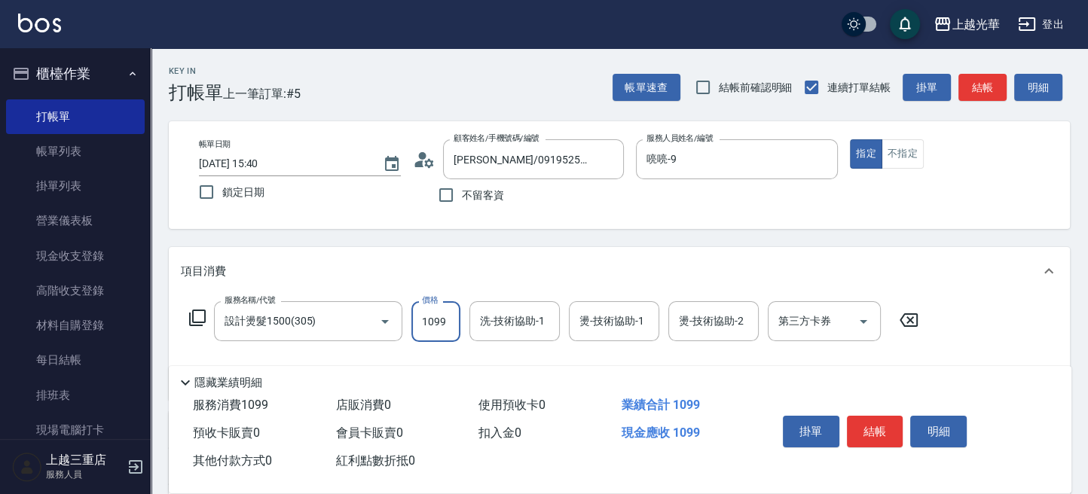
type input "1099"
type input "9"
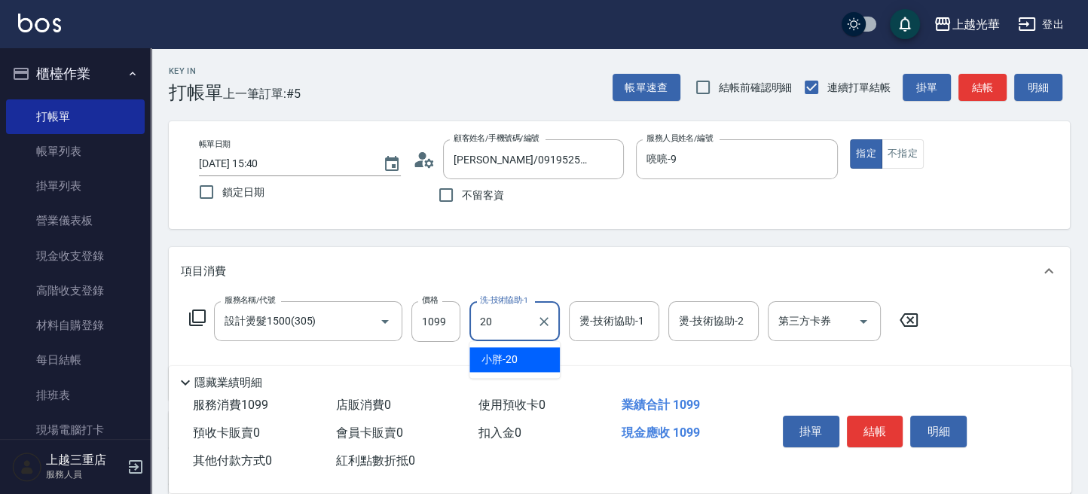
type input "小胖-20"
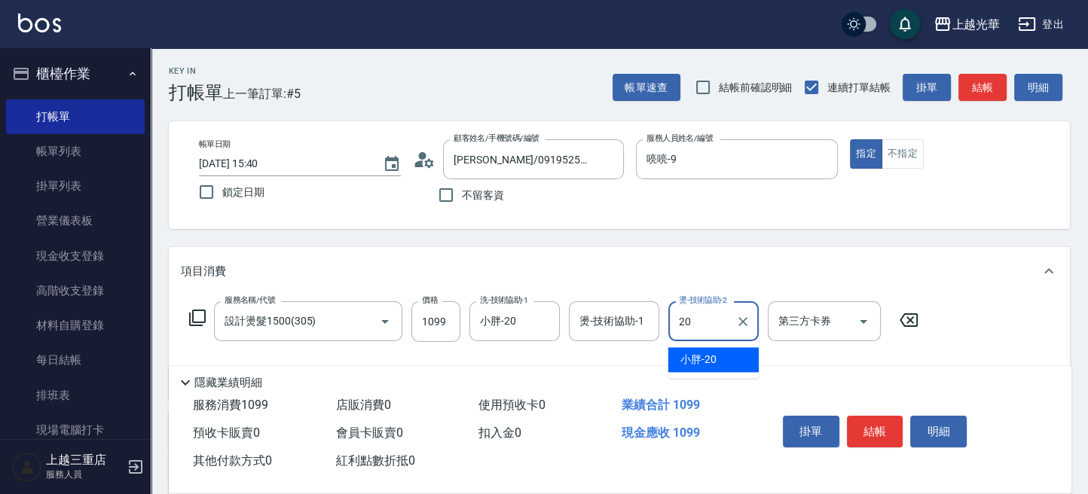
type input "小胖-20"
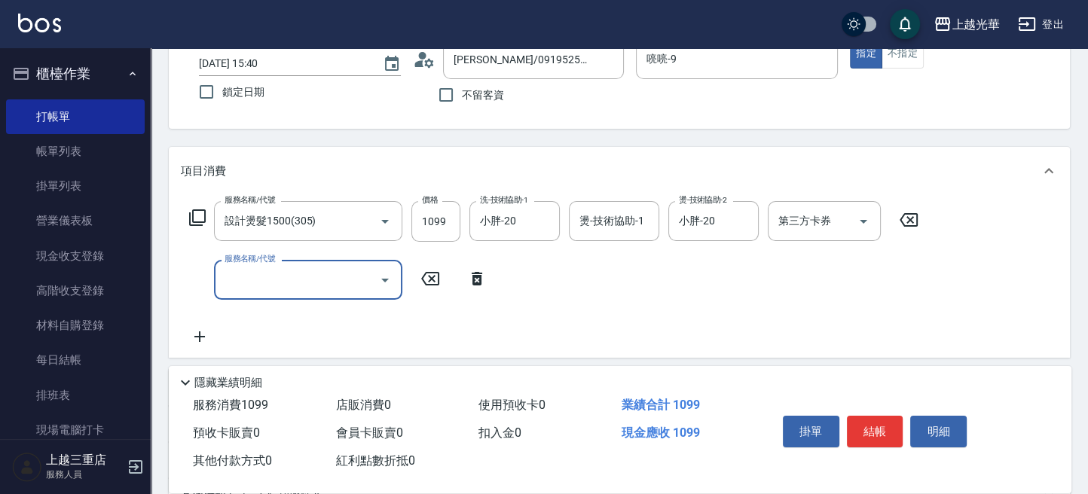
scroll to position [200, 0]
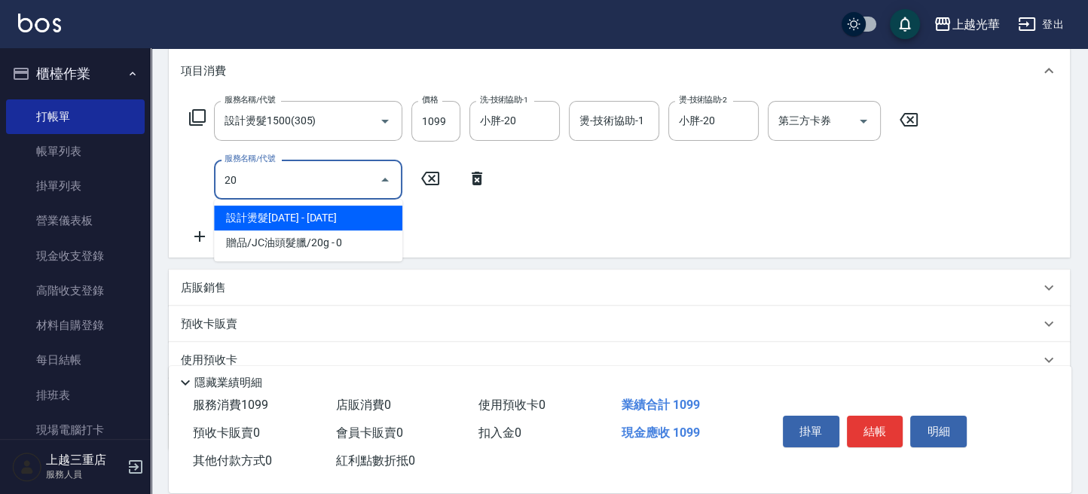
type input "2"
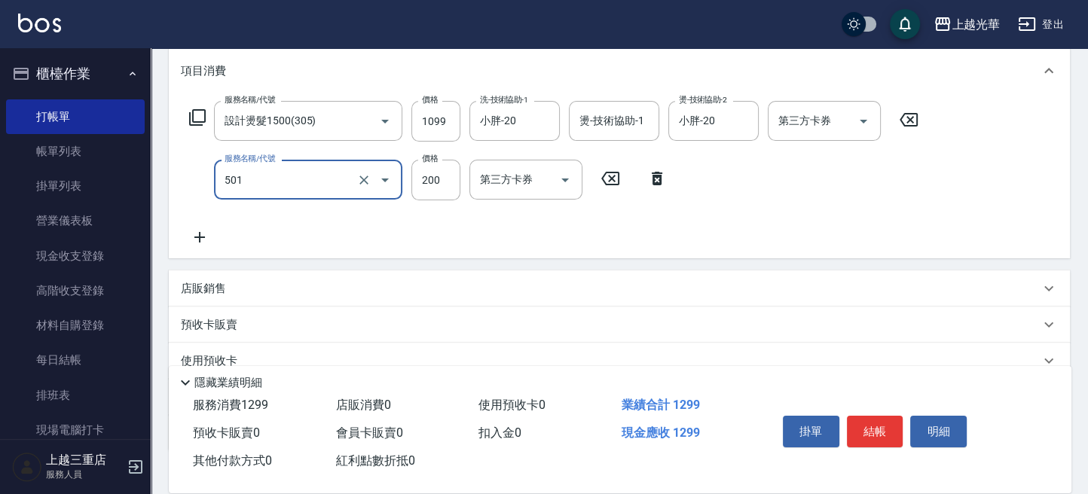
type input "瞬間護髮(501)"
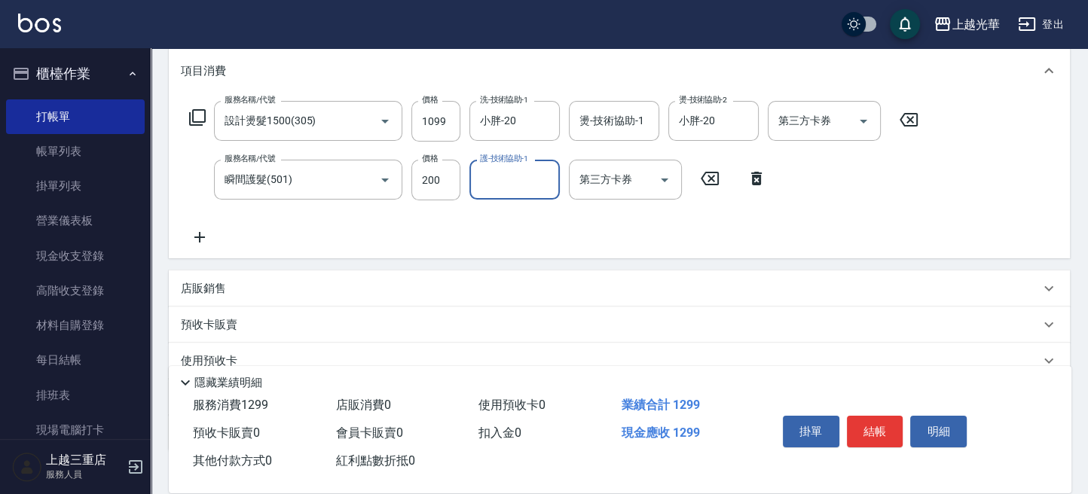
type input "9"
type input "小胖-20"
click at [881, 439] on button "結帳" at bounding box center [875, 432] width 56 height 32
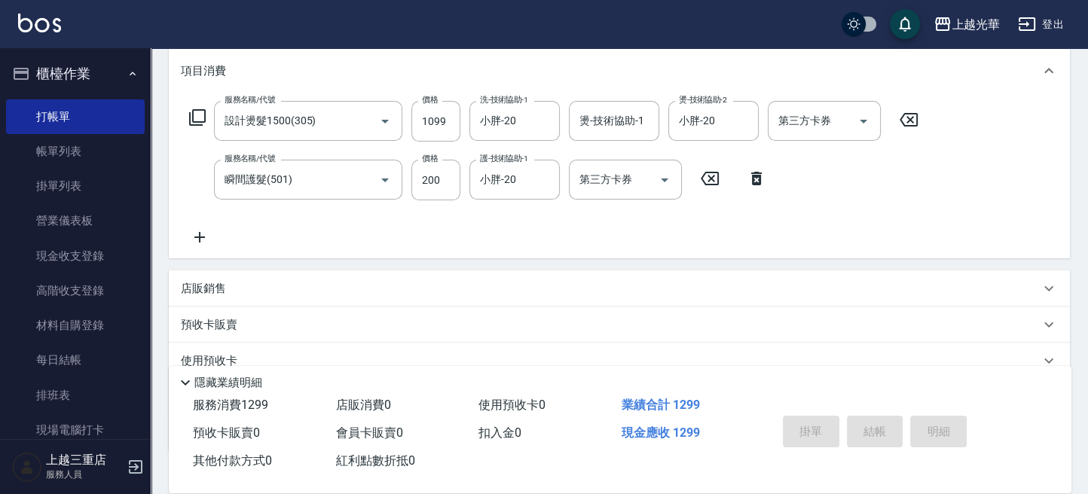
type input "[DATE] 15:41"
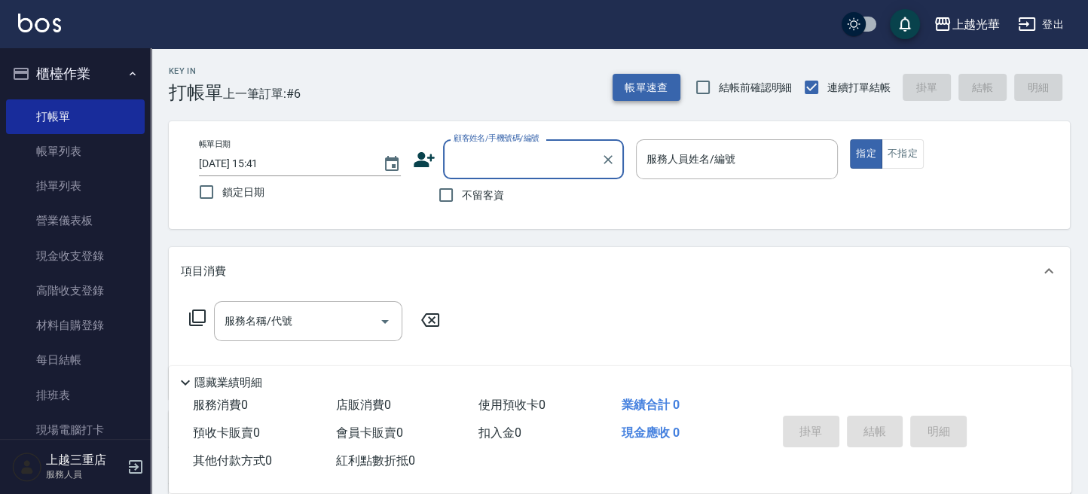
click at [624, 86] on button "帳單速查" at bounding box center [646, 88] width 68 height 28
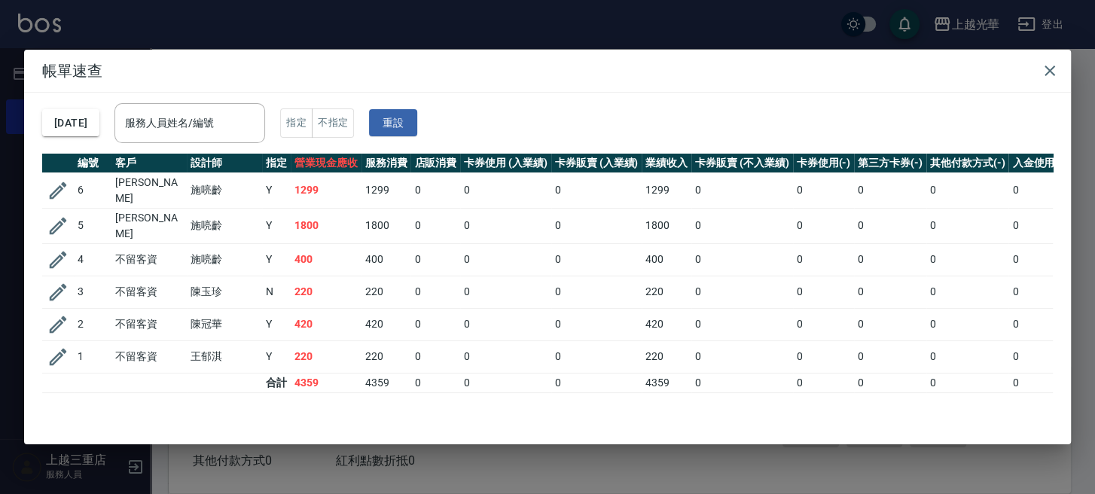
drag, startPoint x: 263, startPoint y: 116, endPoint x: 289, endPoint y: 102, distance: 29.6
click at [258, 110] on input "服務人員姓名/編號" at bounding box center [189, 123] width 137 height 26
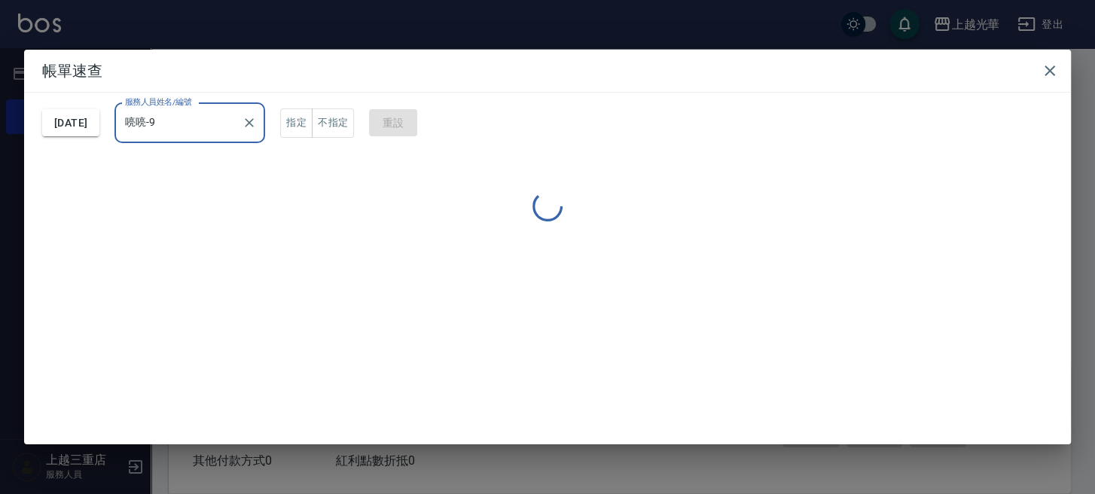
type input "喨喨-9"
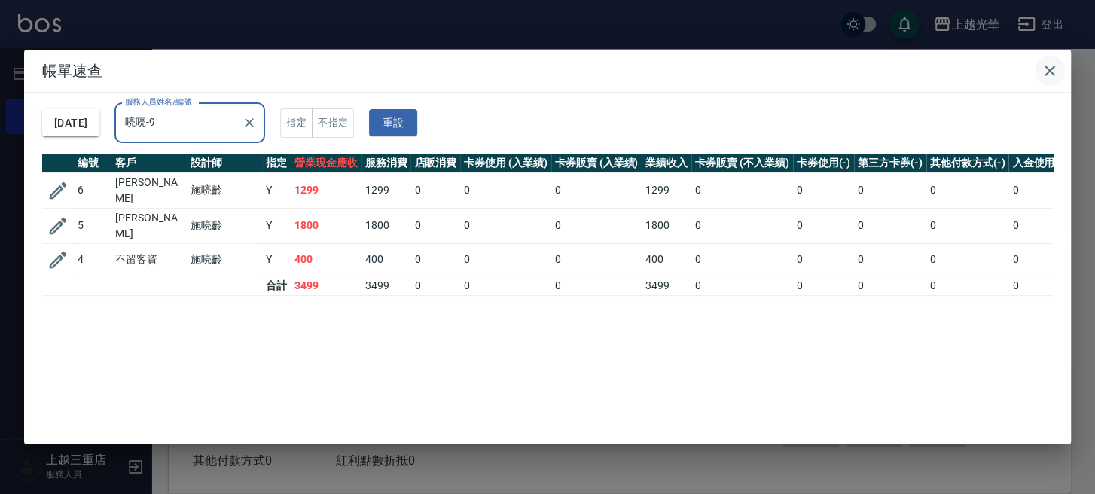
click at [1043, 77] on icon "button" at bounding box center [1050, 71] width 18 height 18
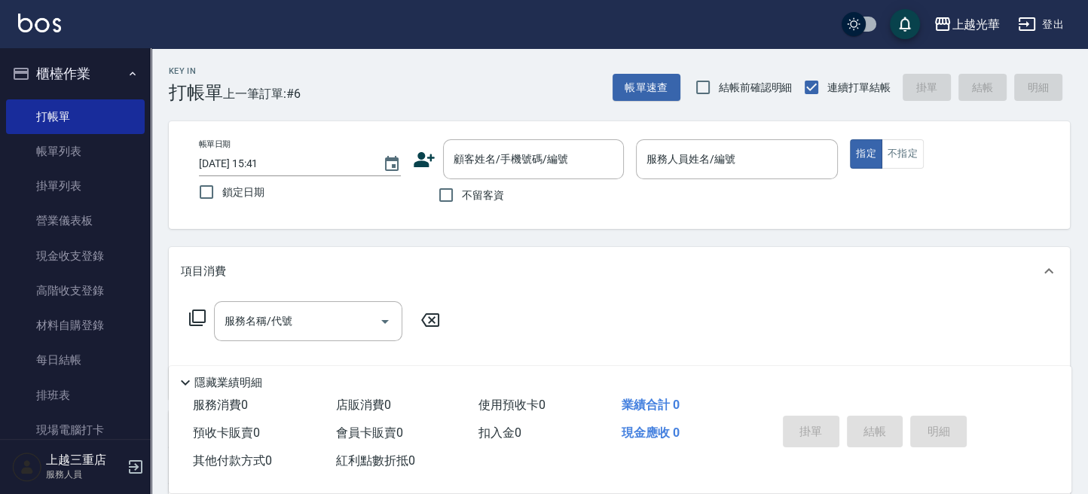
click at [466, 201] on span "不留客資" at bounding box center [483, 196] width 42 height 16
click at [462, 201] on input "不留客資" at bounding box center [446, 195] width 32 height 32
checkbox input "true"
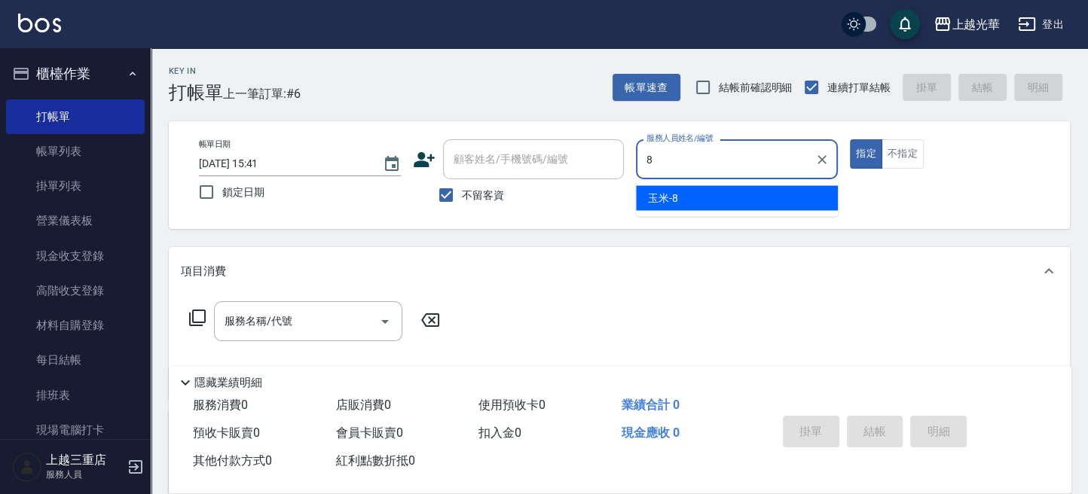
type input "玉米-8"
type button "true"
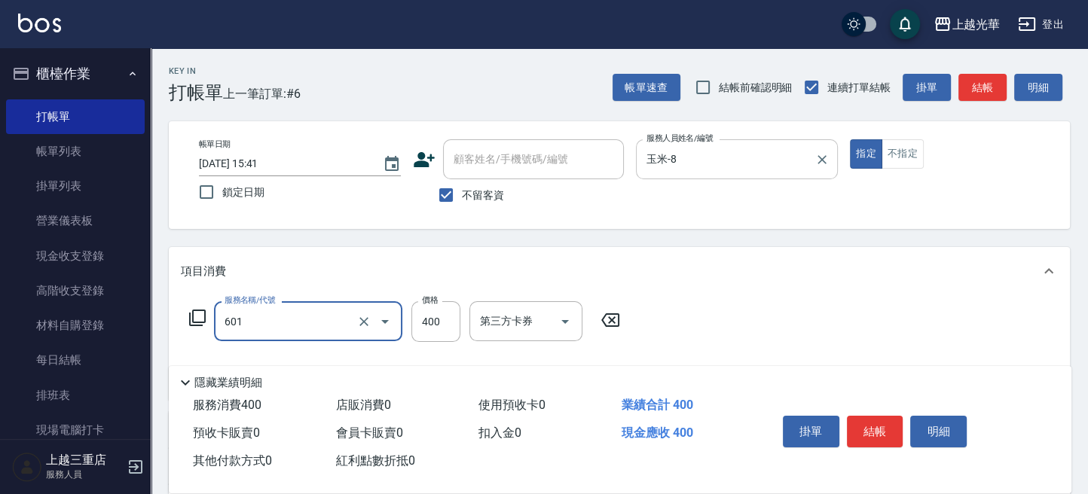
type input "髮原素活養健康洗(601)"
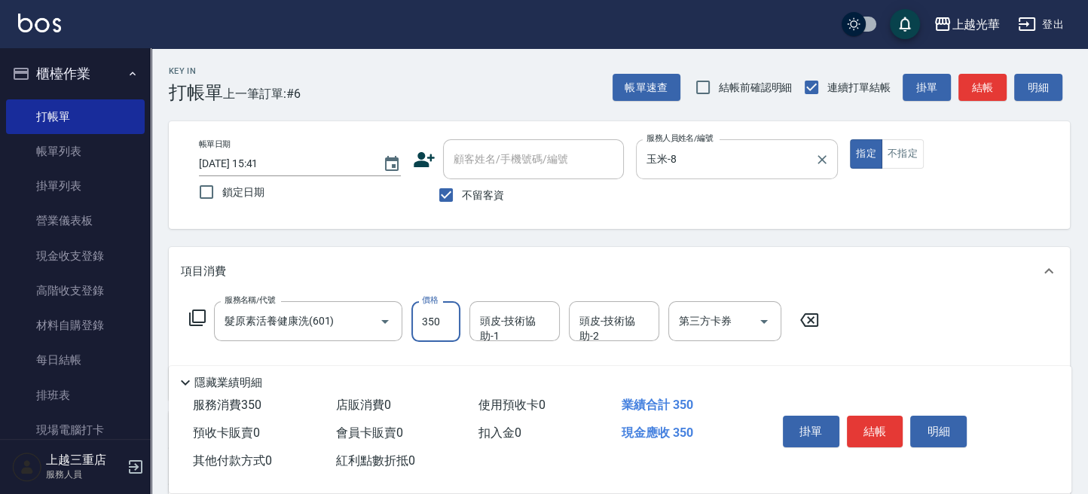
type input "350"
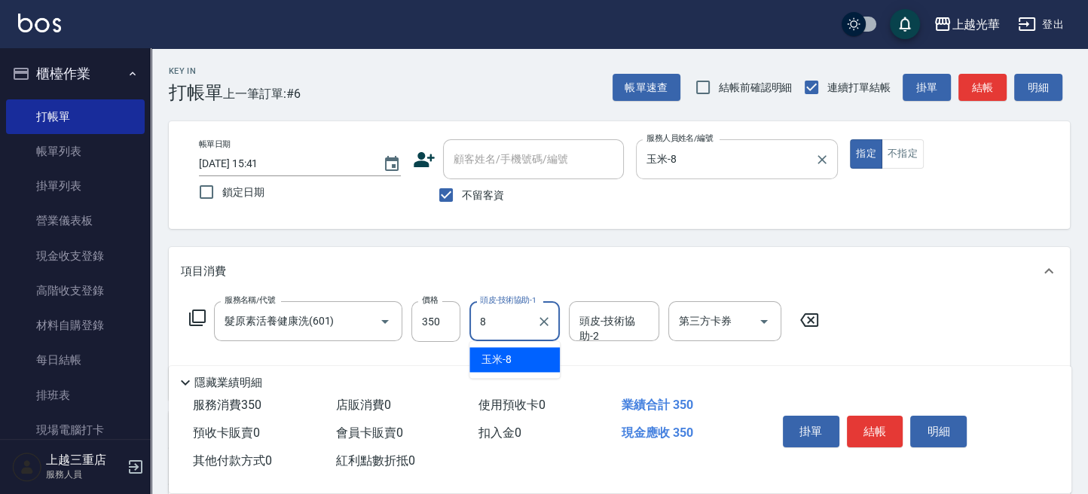
type input "玉米-8"
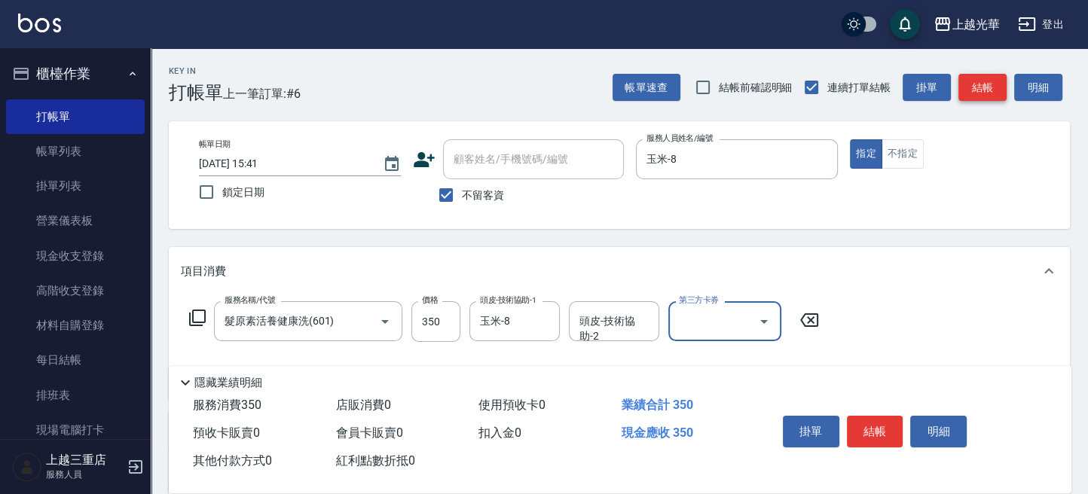
click at [985, 96] on button "結帳" at bounding box center [982, 88] width 48 height 28
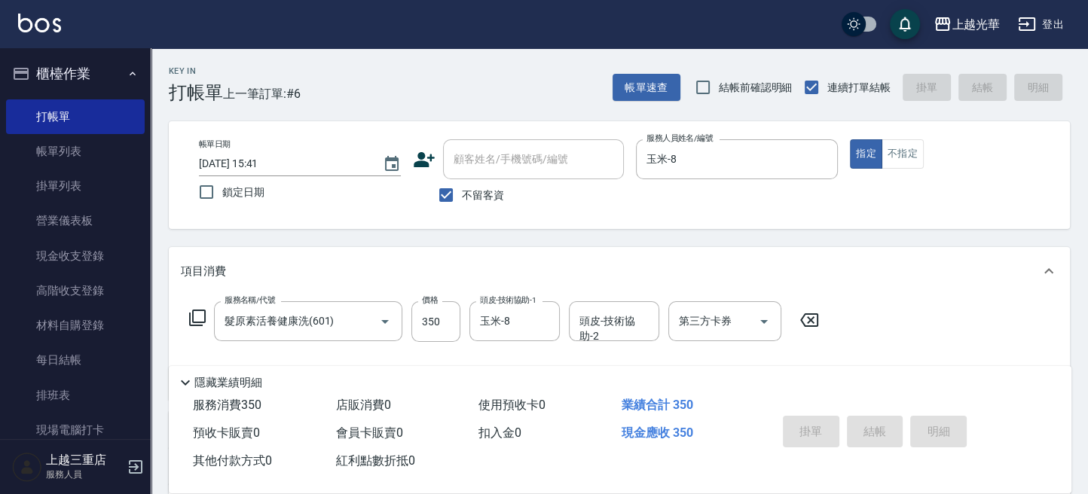
type input "[DATE] 15:43"
